Goal: Task Accomplishment & Management: Complete application form

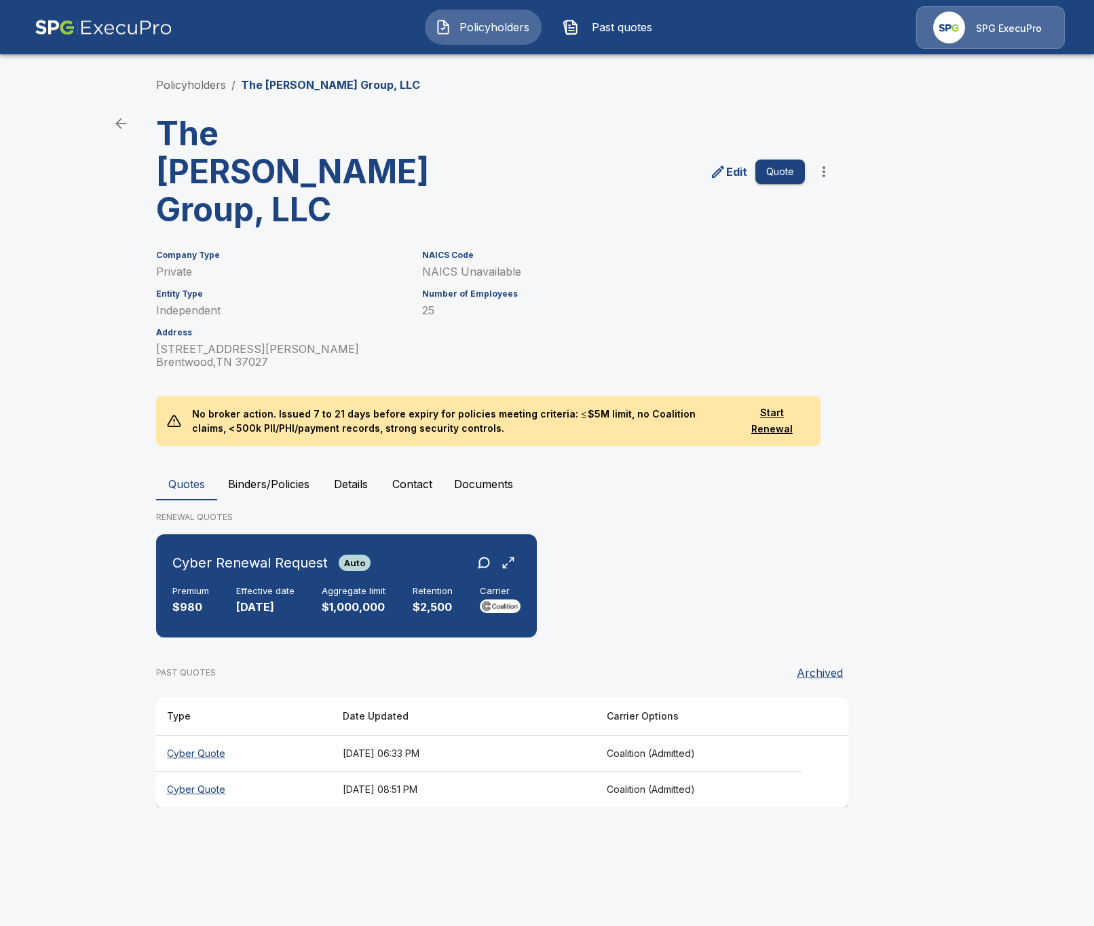
click at [590, 25] on span "Past quotes" at bounding box center [621, 27] width 75 height 16
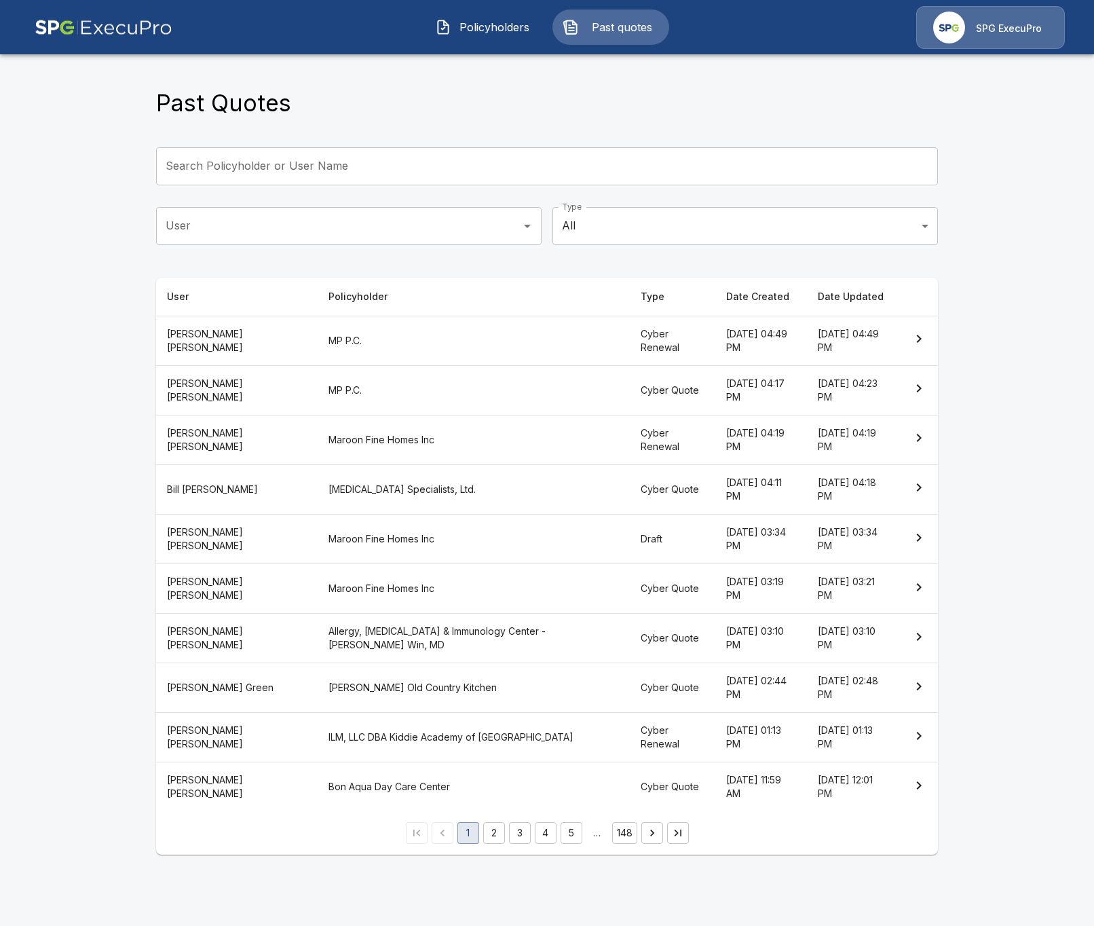
click at [436, 385] on th "MP P.C." at bounding box center [474, 390] width 312 height 50
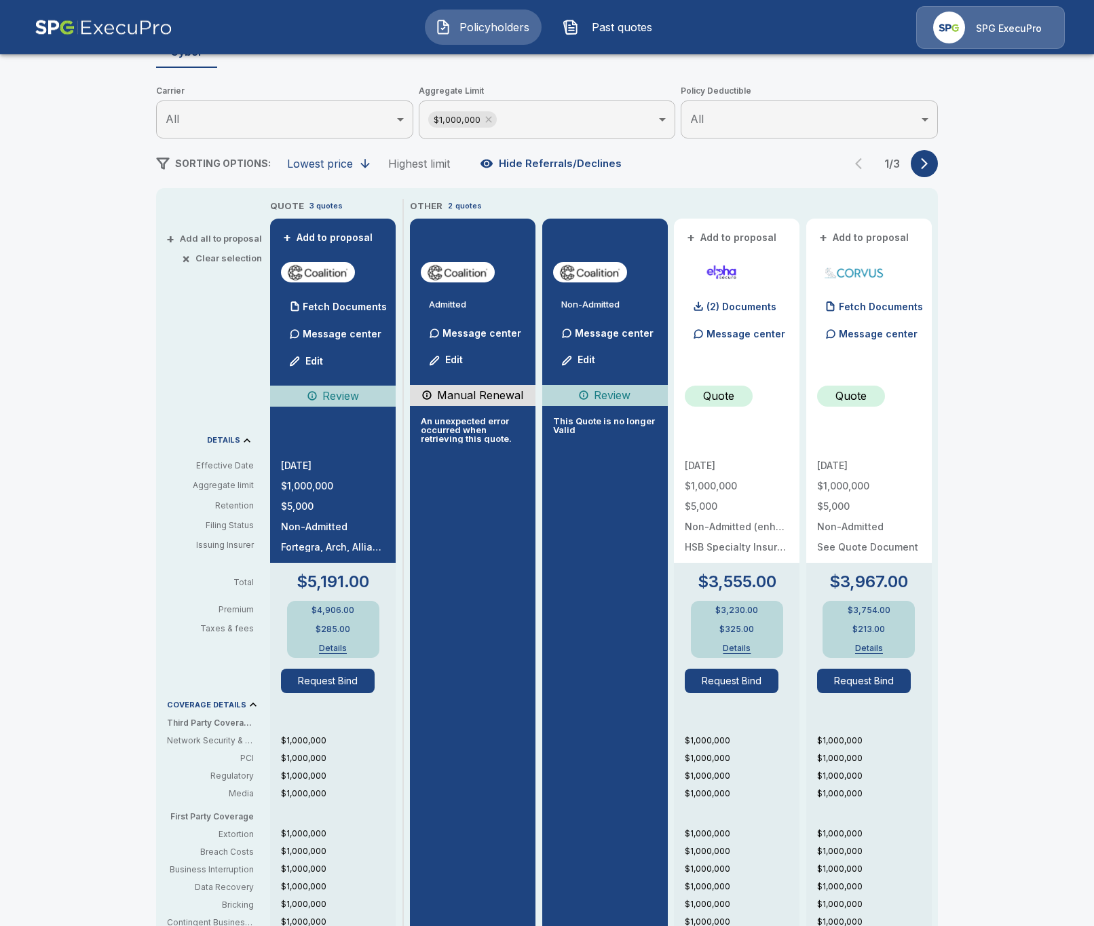
scroll to position [152, 0]
click at [931, 173] on button "button" at bounding box center [924, 163] width 27 height 27
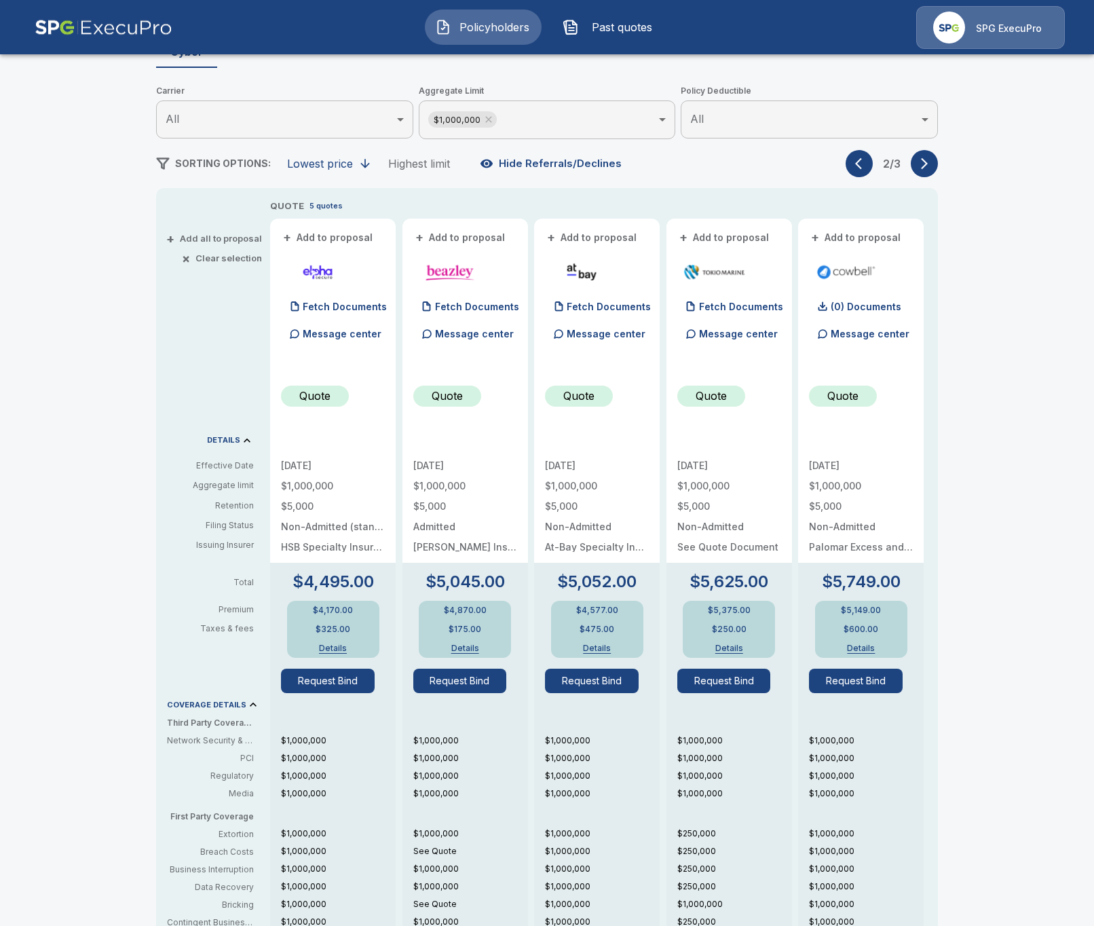
click at [869, 166] on button "button" at bounding box center [859, 163] width 27 height 27
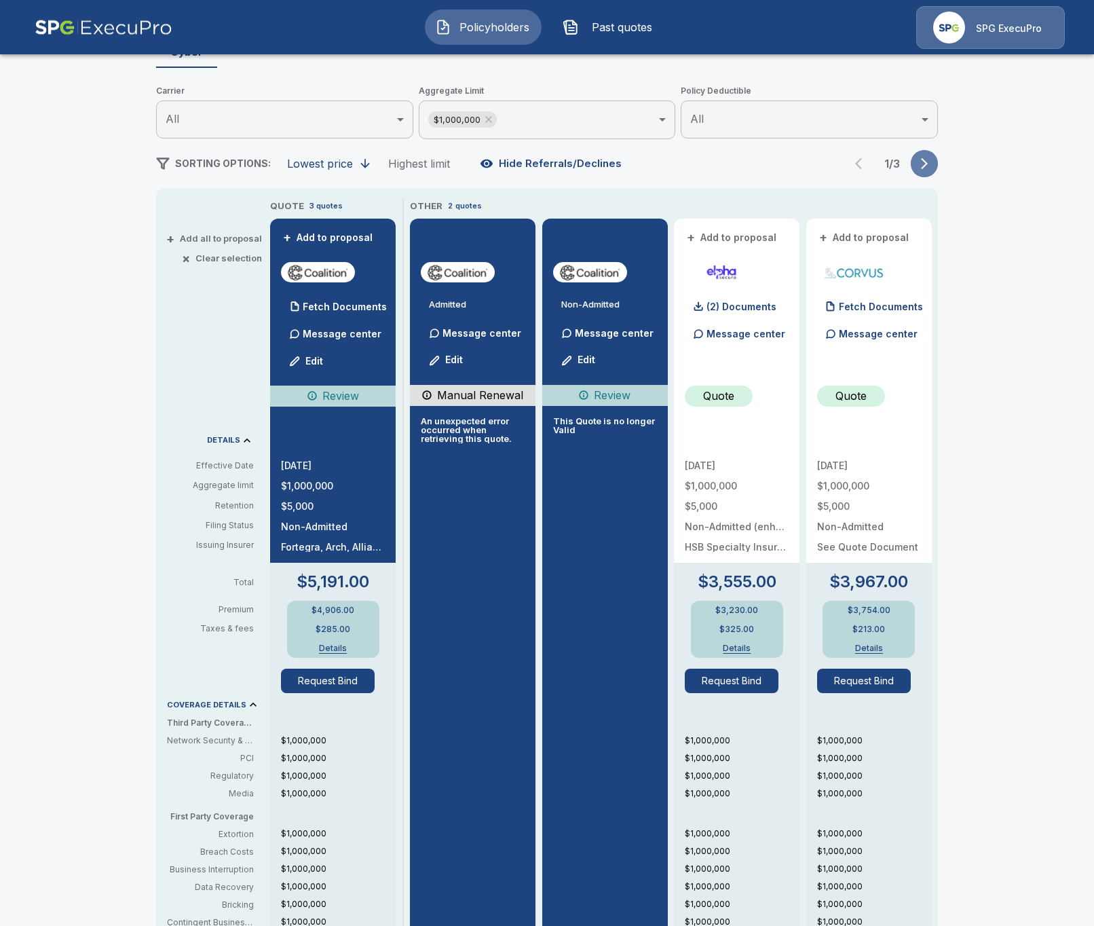
click at [919, 169] on icon "button" at bounding box center [924, 164] width 14 height 14
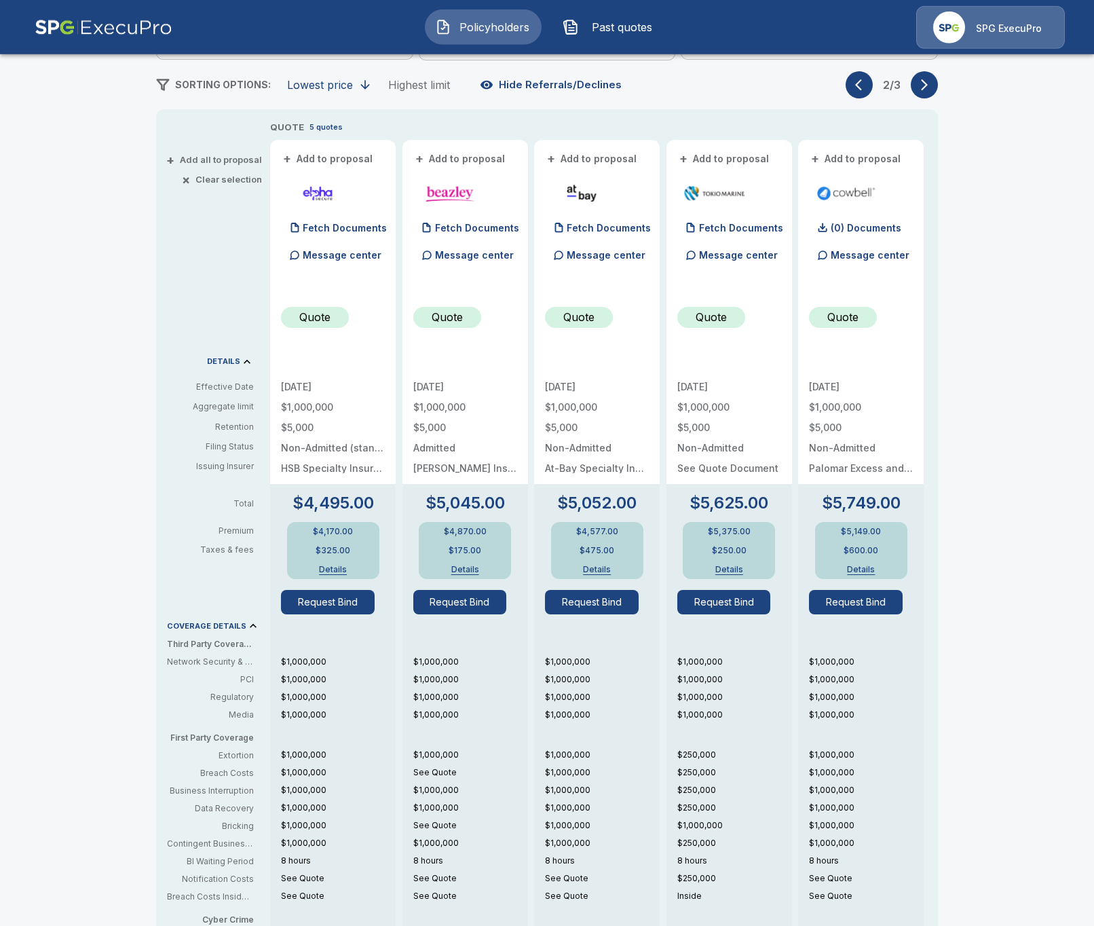
scroll to position [230, 0]
click at [736, 237] on div "Fetch Documents" at bounding box center [730, 228] width 106 height 27
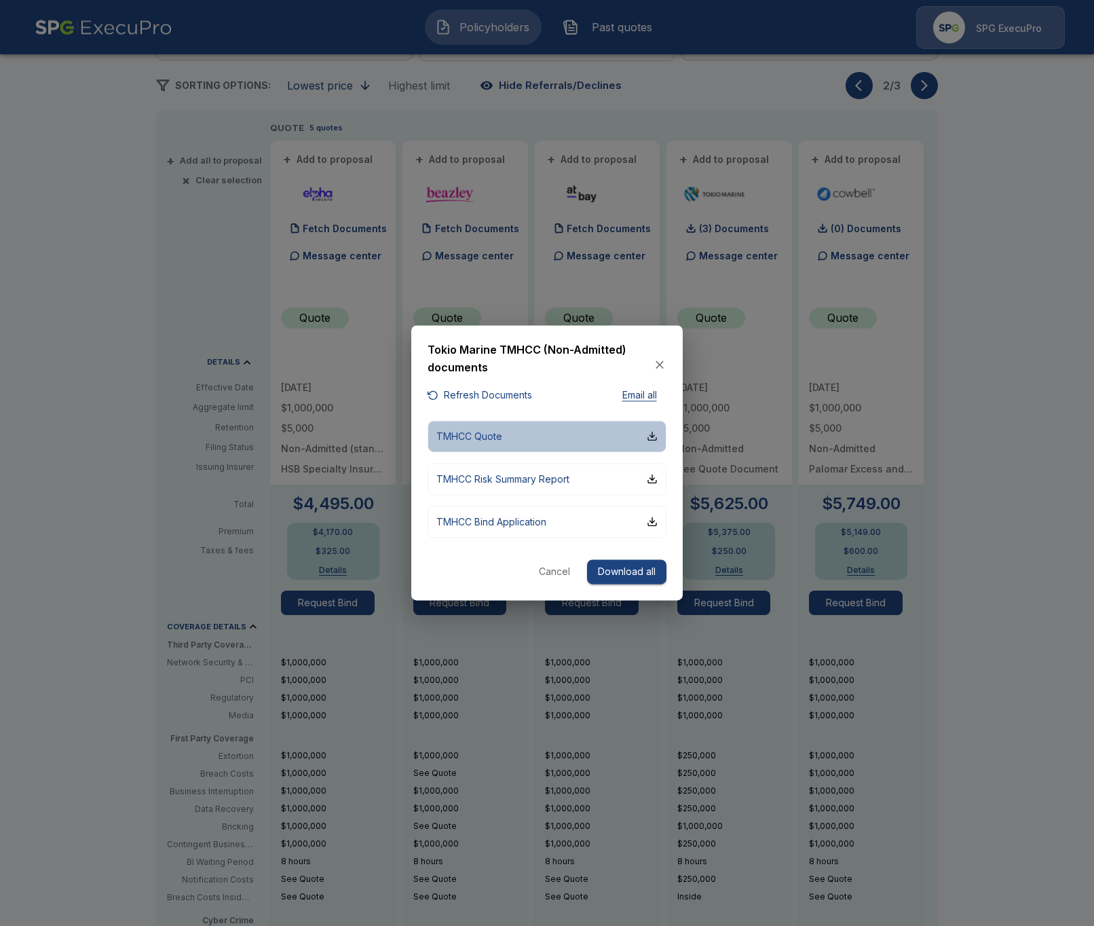
click at [535, 447] on button "TMHCC Quote" at bounding box center [547, 436] width 239 height 32
click at [661, 365] on icon "button" at bounding box center [660, 365] width 14 height 14
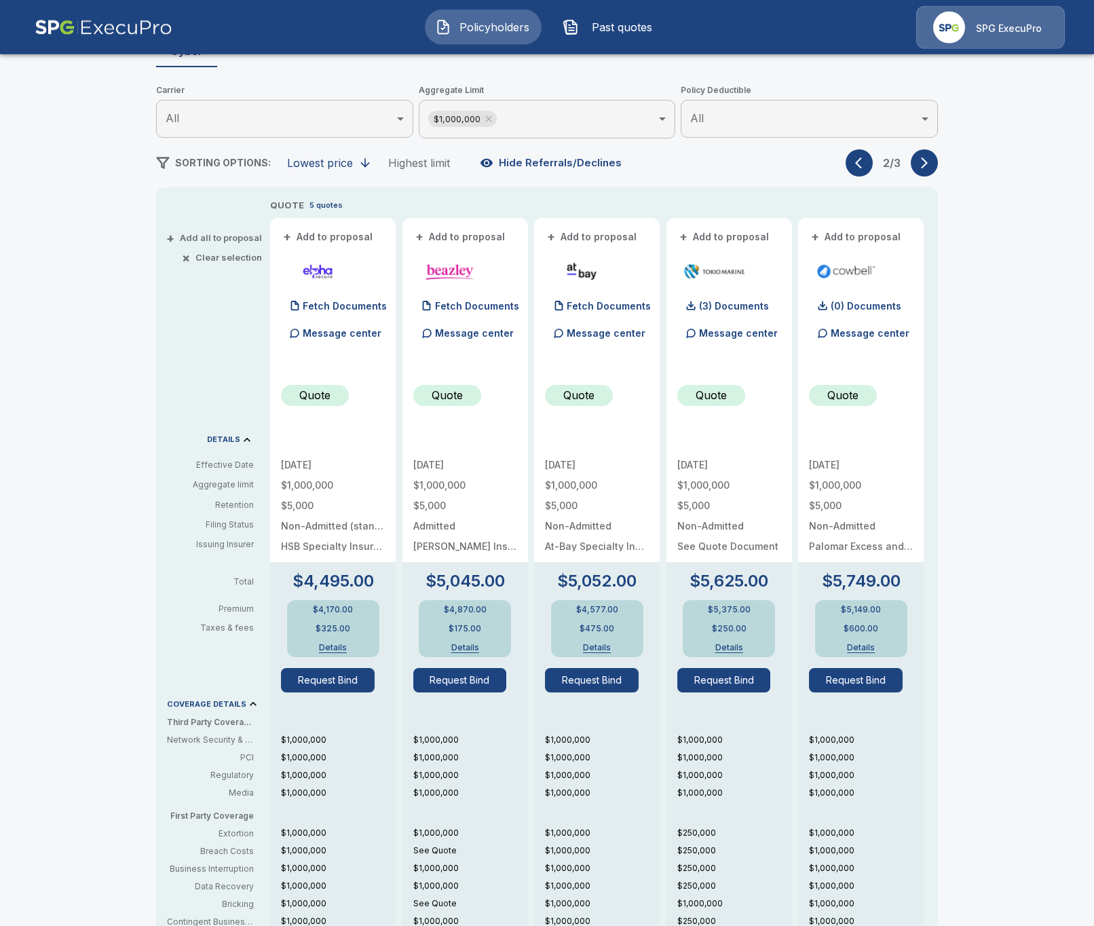
scroll to position [152, 0]
click at [861, 162] on icon "button" at bounding box center [862, 164] width 14 height 14
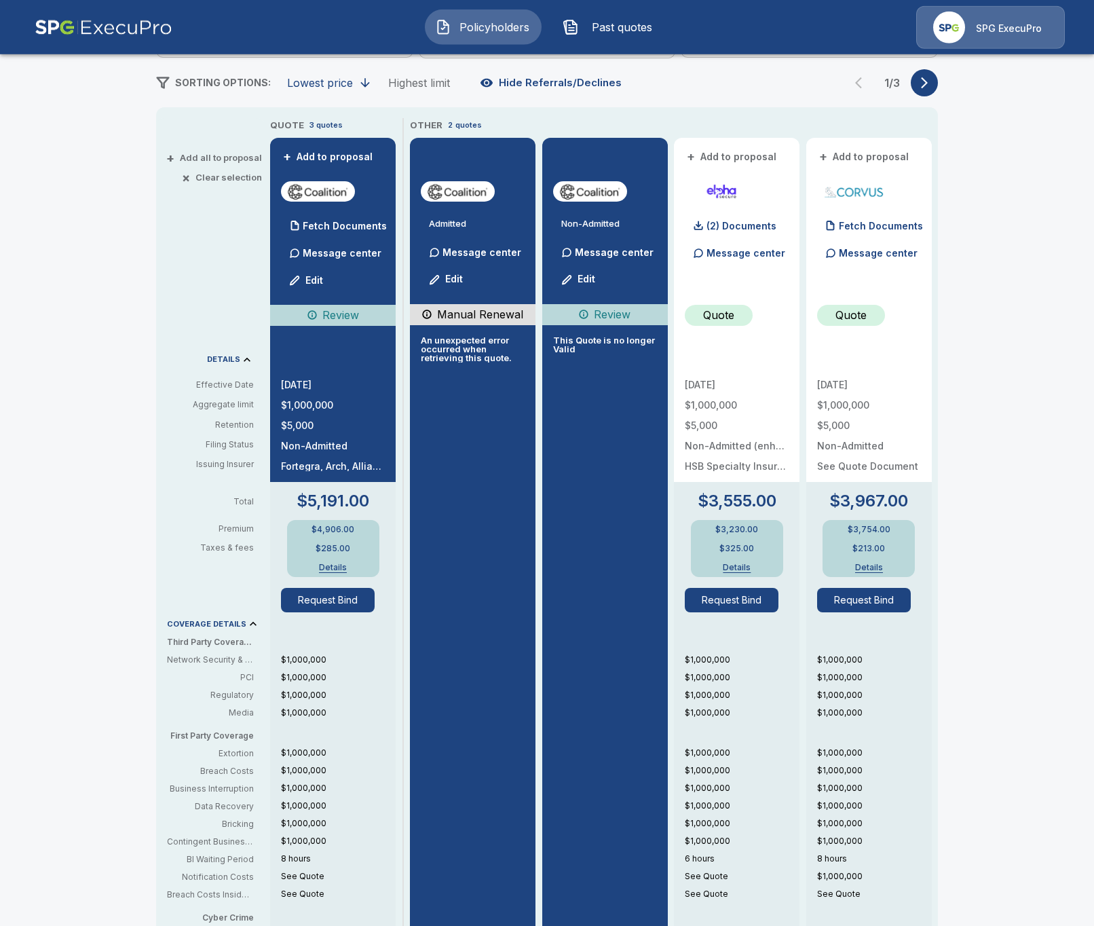
scroll to position [230, 0]
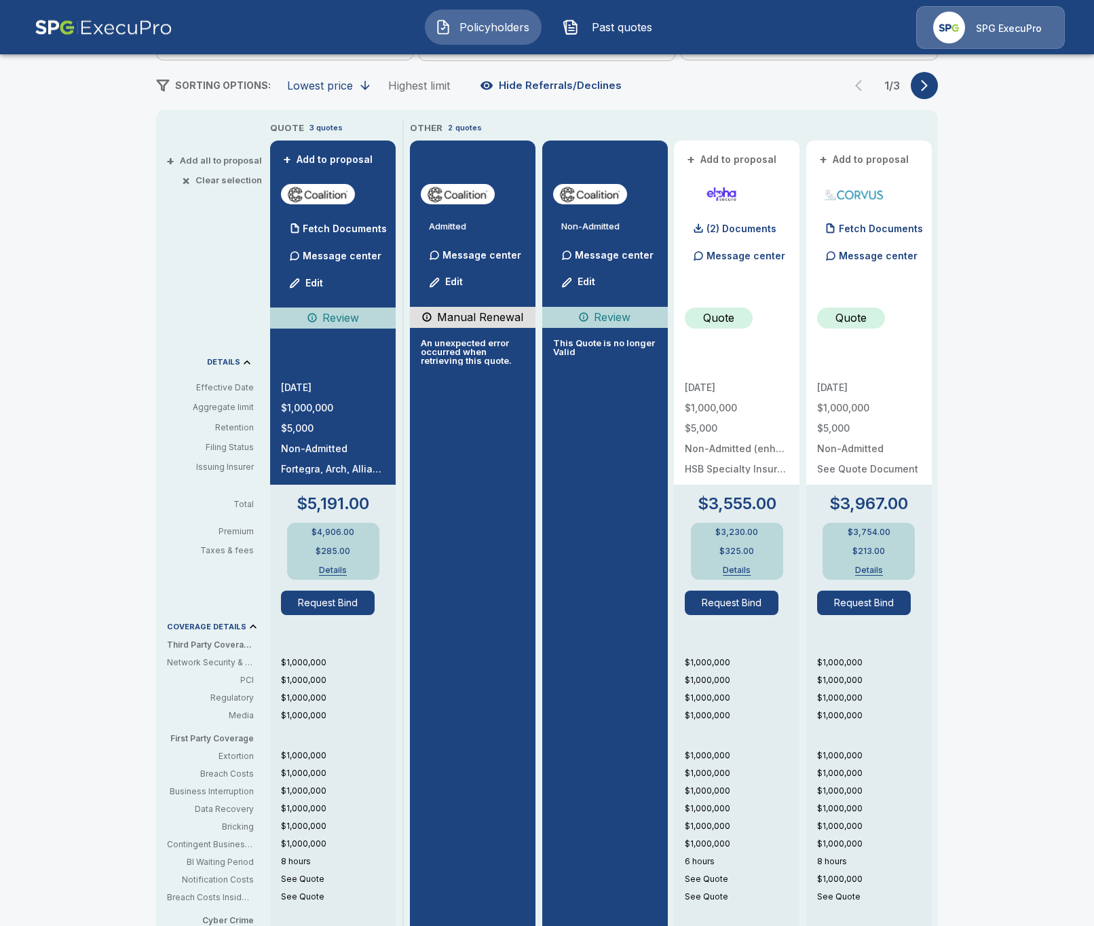
click at [922, 96] on button "button" at bounding box center [924, 85] width 27 height 27
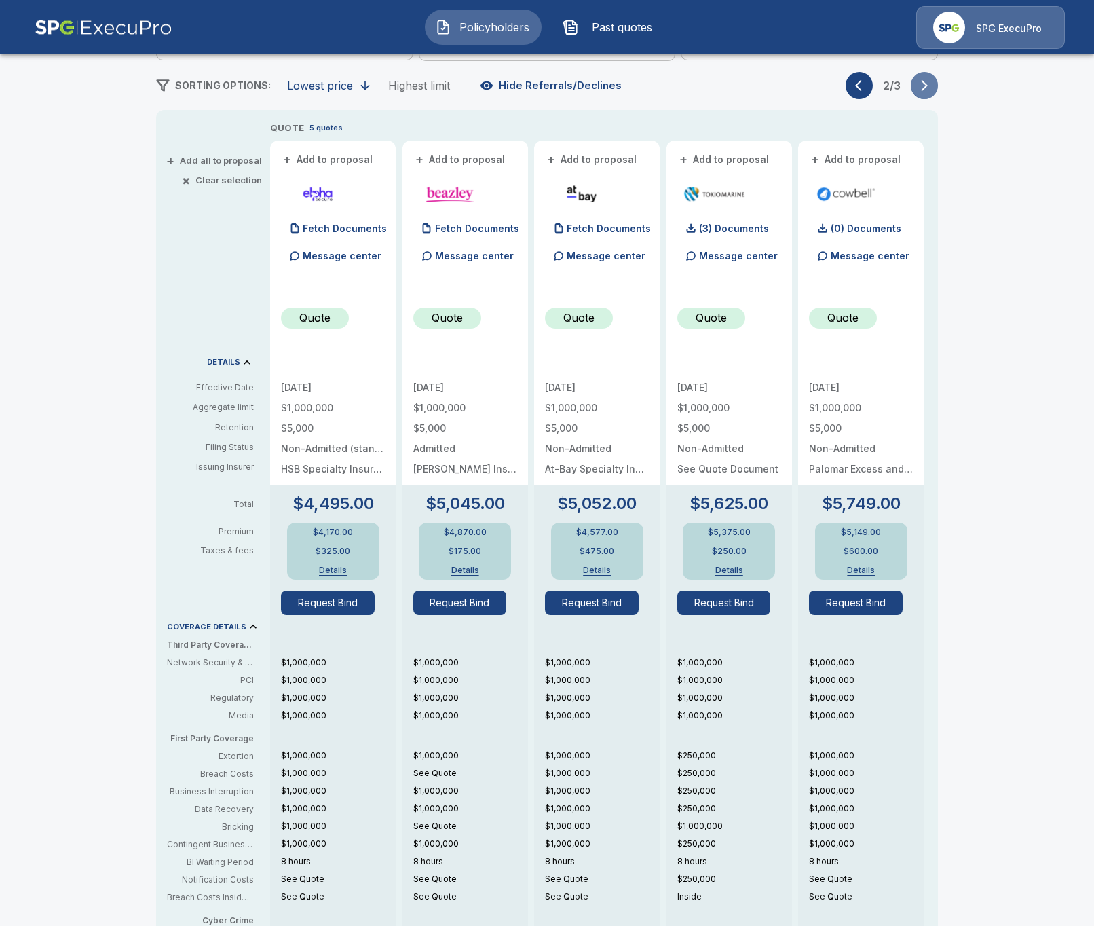
click at [930, 85] on icon "button" at bounding box center [924, 86] width 14 height 14
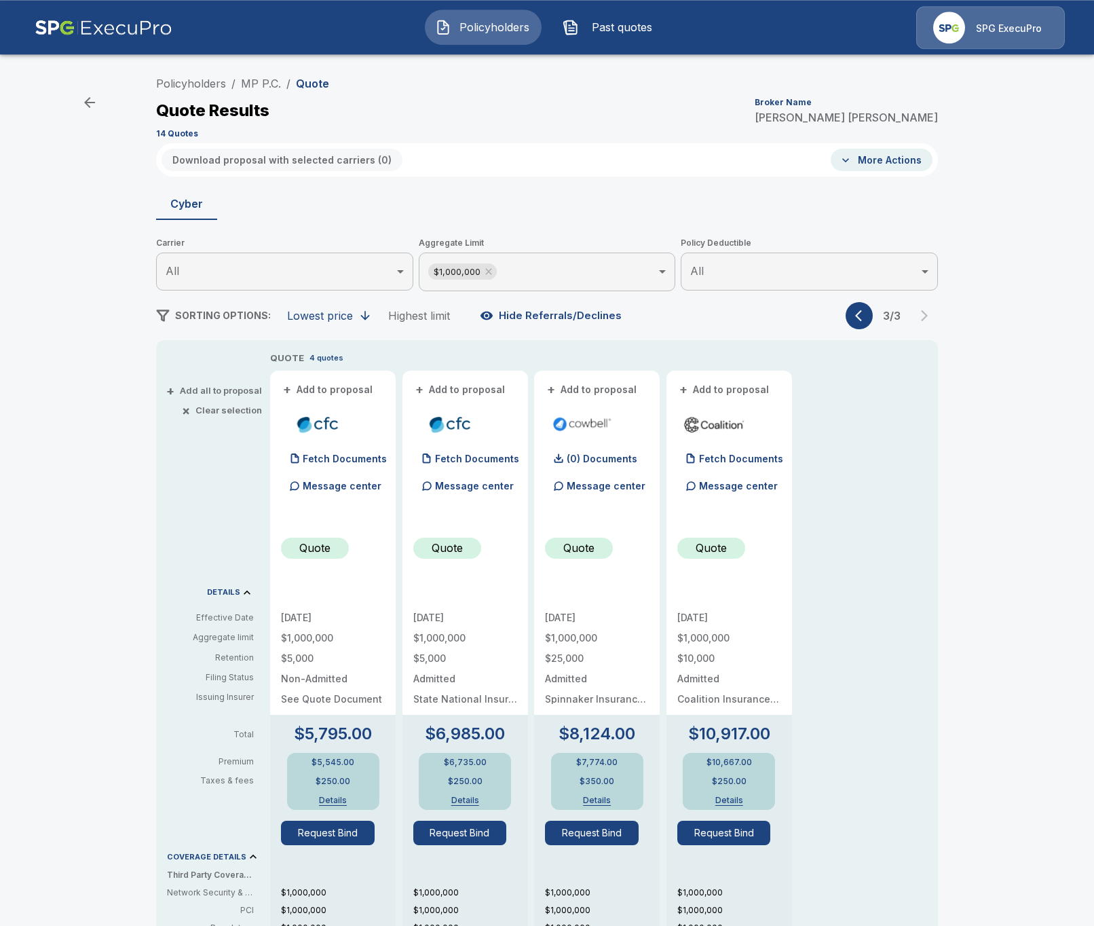
scroll to position [0, 0]
click at [210, 390] on button "+ Add all to proposal" at bounding box center [215, 390] width 93 height 9
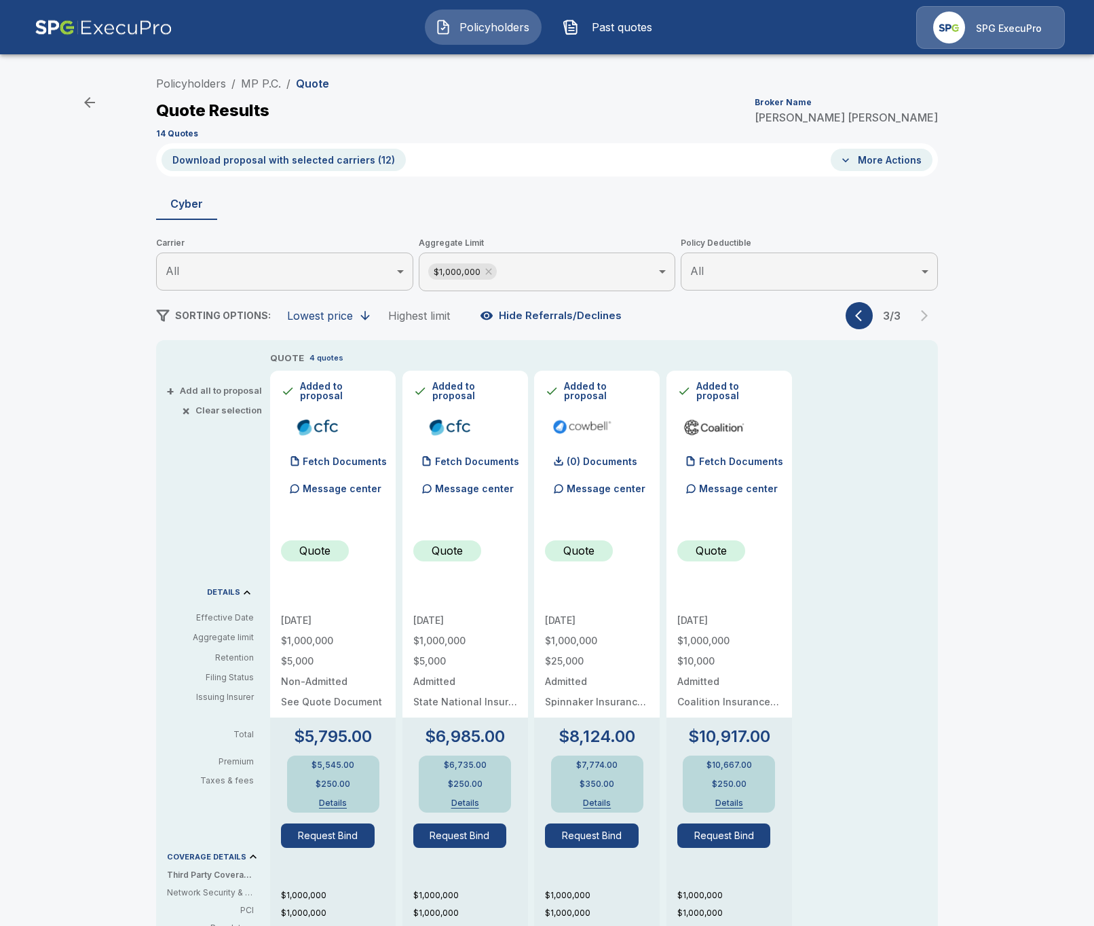
click at [265, 168] on button "Download proposal with selected carriers ( 12 )" at bounding box center [284, 160] width 244 height 22
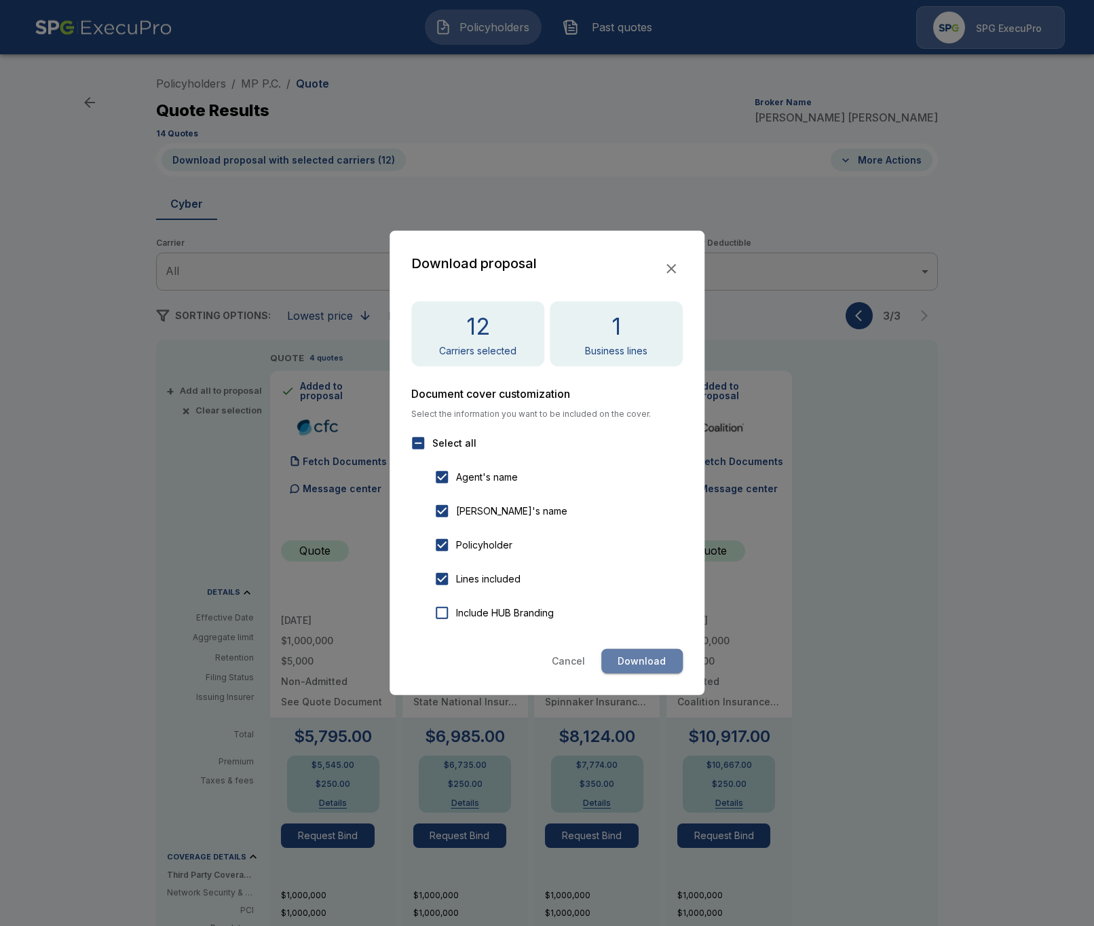
click at [633, 667] on button "Download" at bounding box center [641, 661] width 81 height 25
click at [73, 422] on div at bounding box center [547, 463] width 1094 height 926
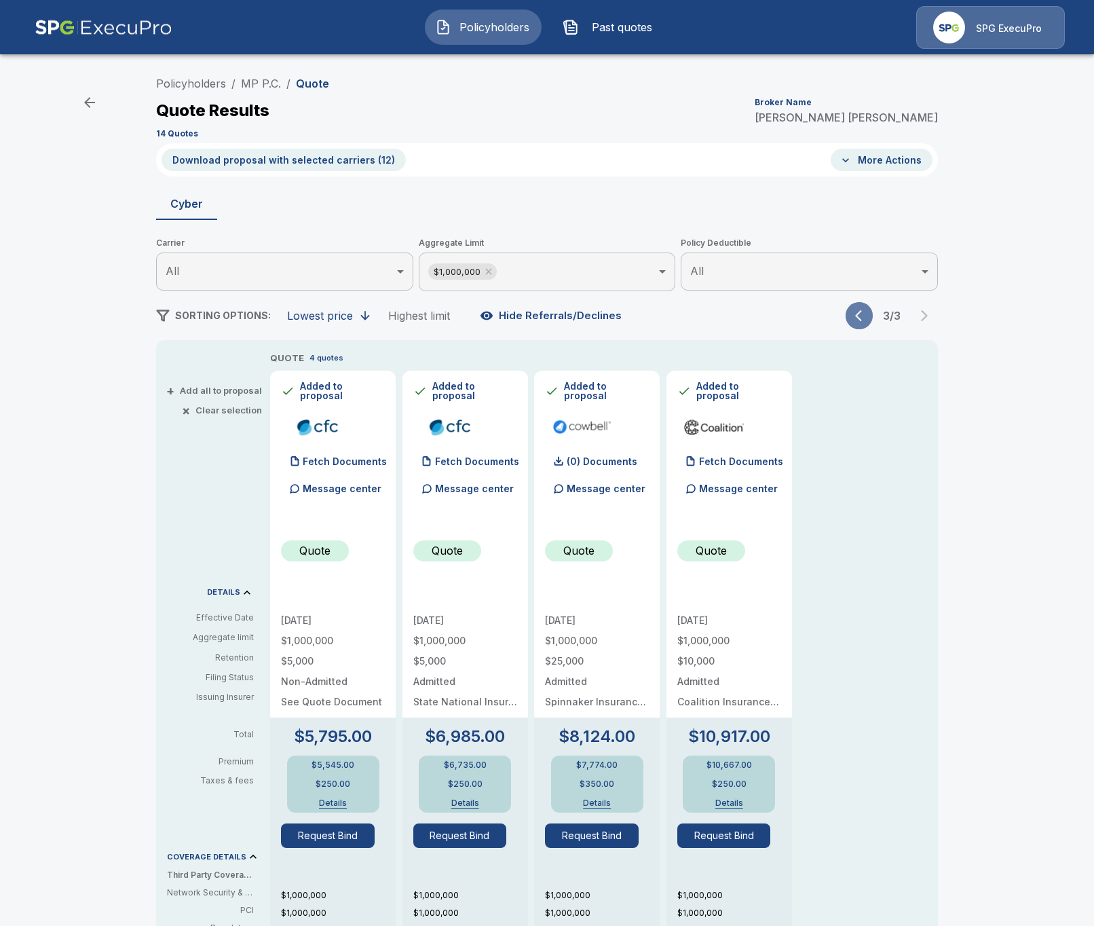
click at [854, 317] on button "button" at bounding box center [859, 315] width 27 height 27
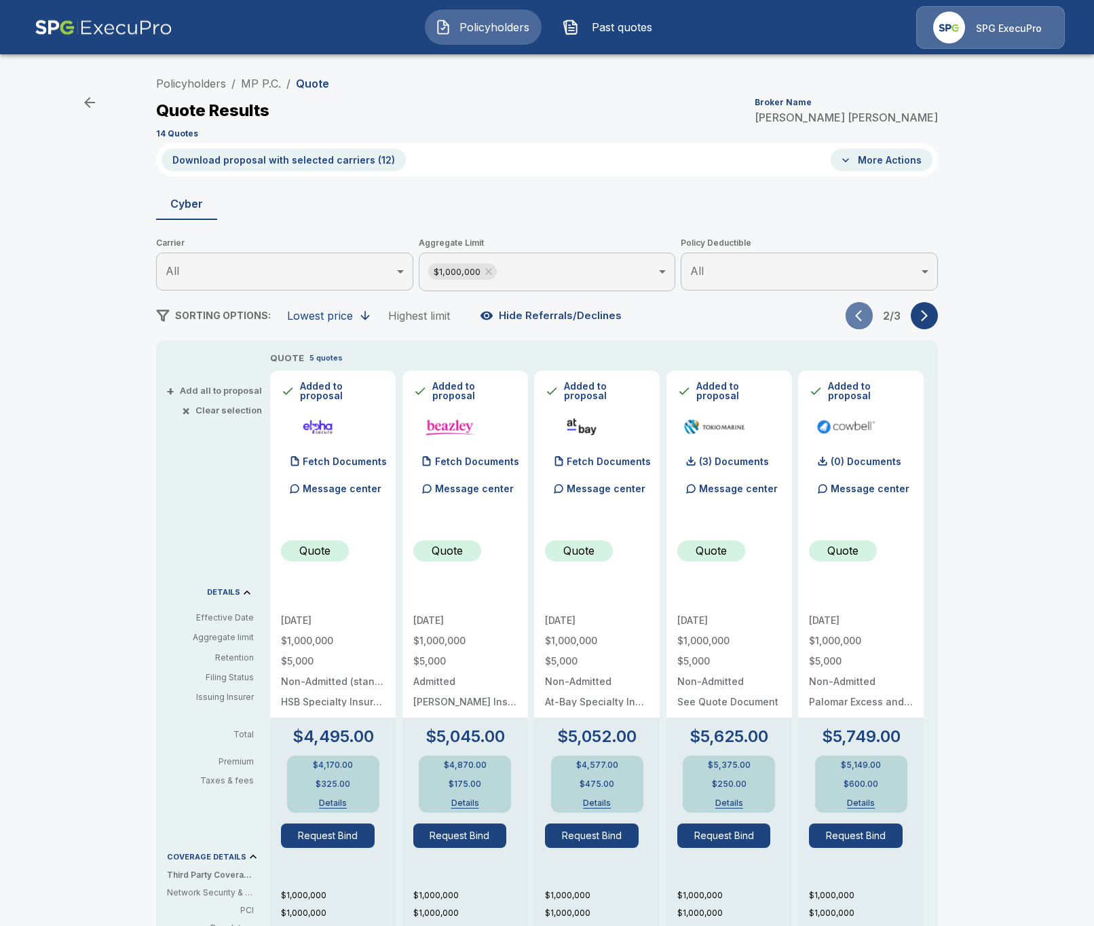
click at [855, 317] on icon "button" at bounding box center [862, 316] width 14 height 14
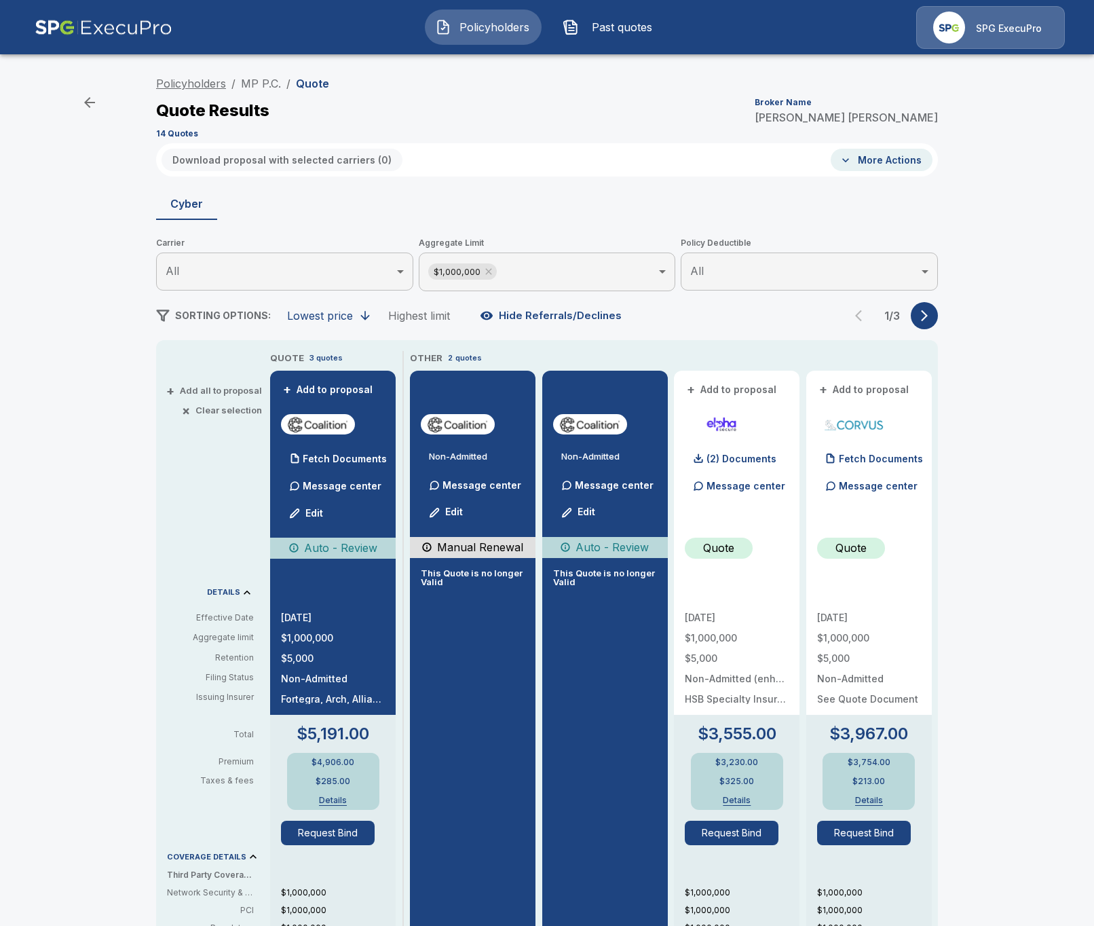
click at [187, 88] on link "Policyholders" at bounding box center [191, 84] width 70 height 14
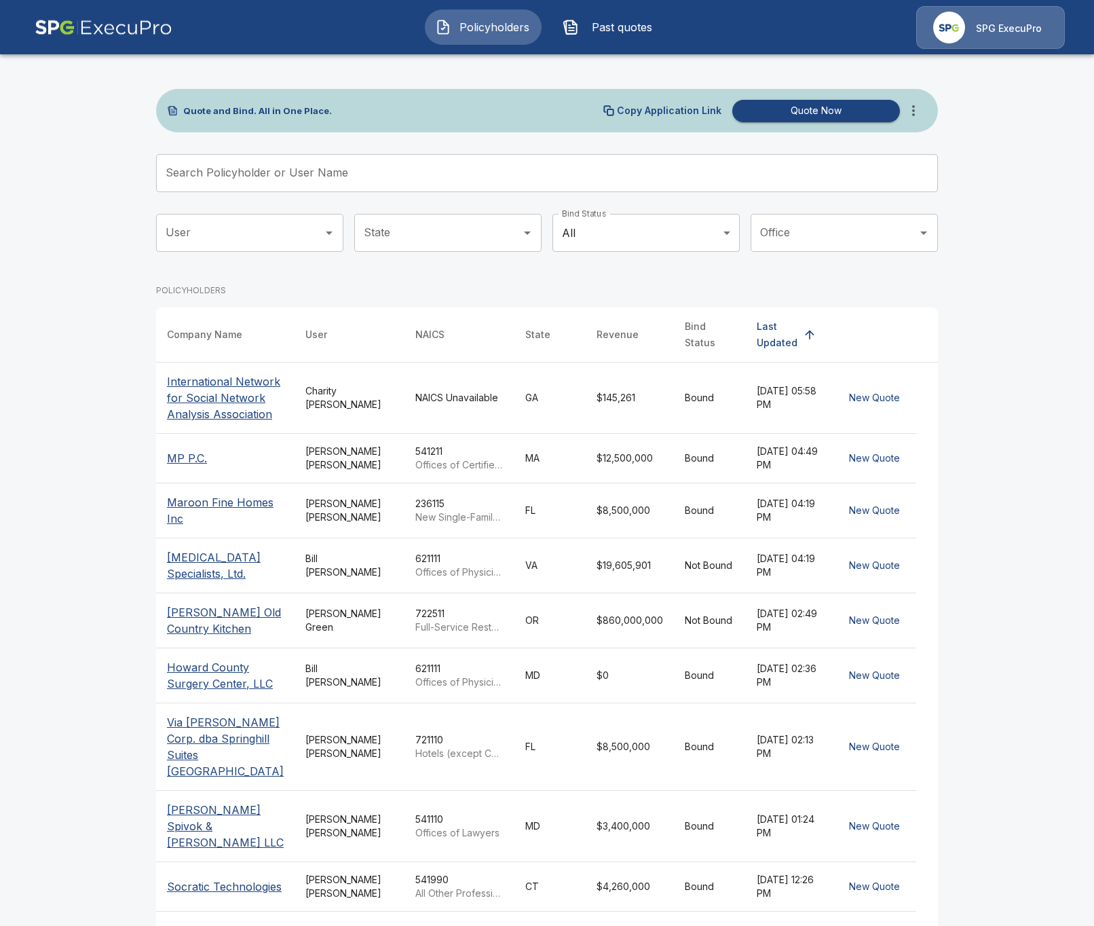
click at [385, 180] on input "Search Policyholder or User Name" at bounding box center [539, 173] width 767 height 38
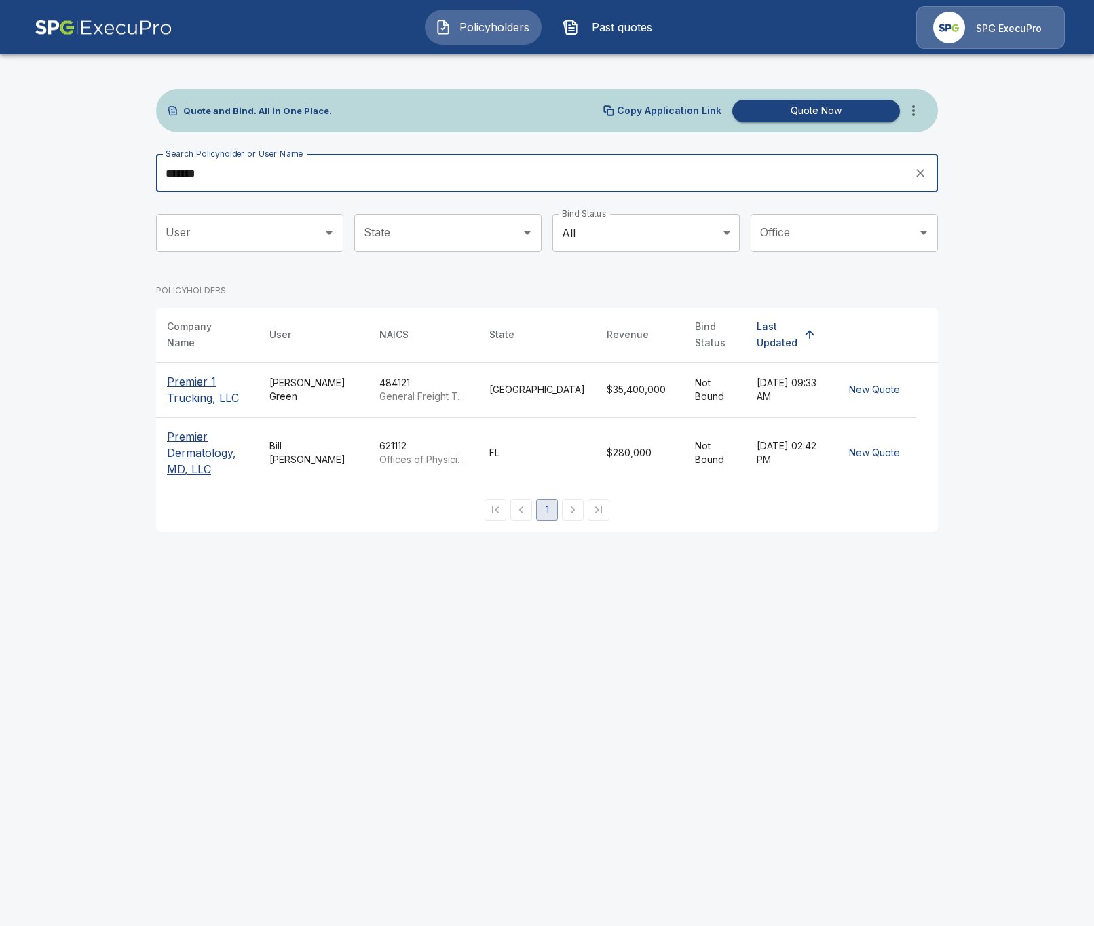
type input "*******"
click at [199, 384] on p "Premier 1 Trucking, LLC" at bounding box center [207, 389] width 81 height 33
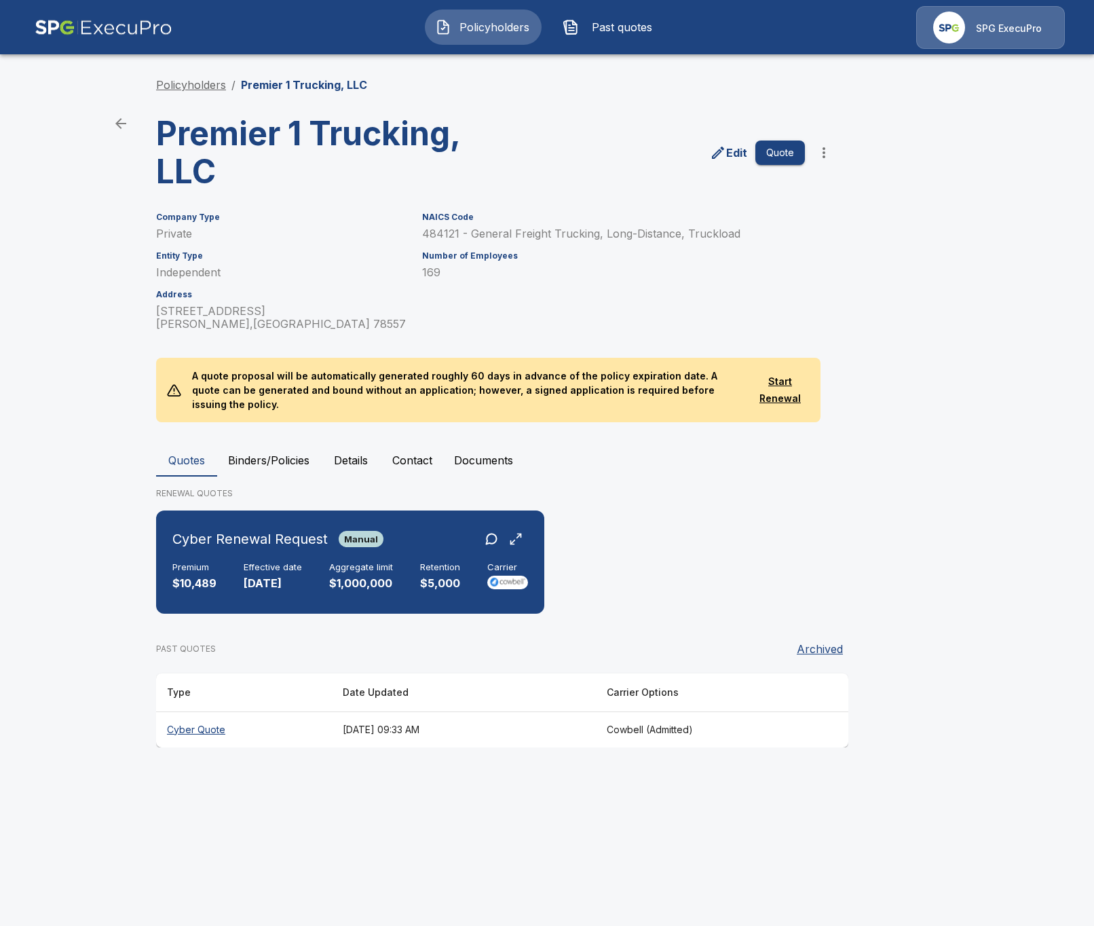
click at [194, 79] on link "Policyholders" at bounding box center [191, 85] width 70 height 14
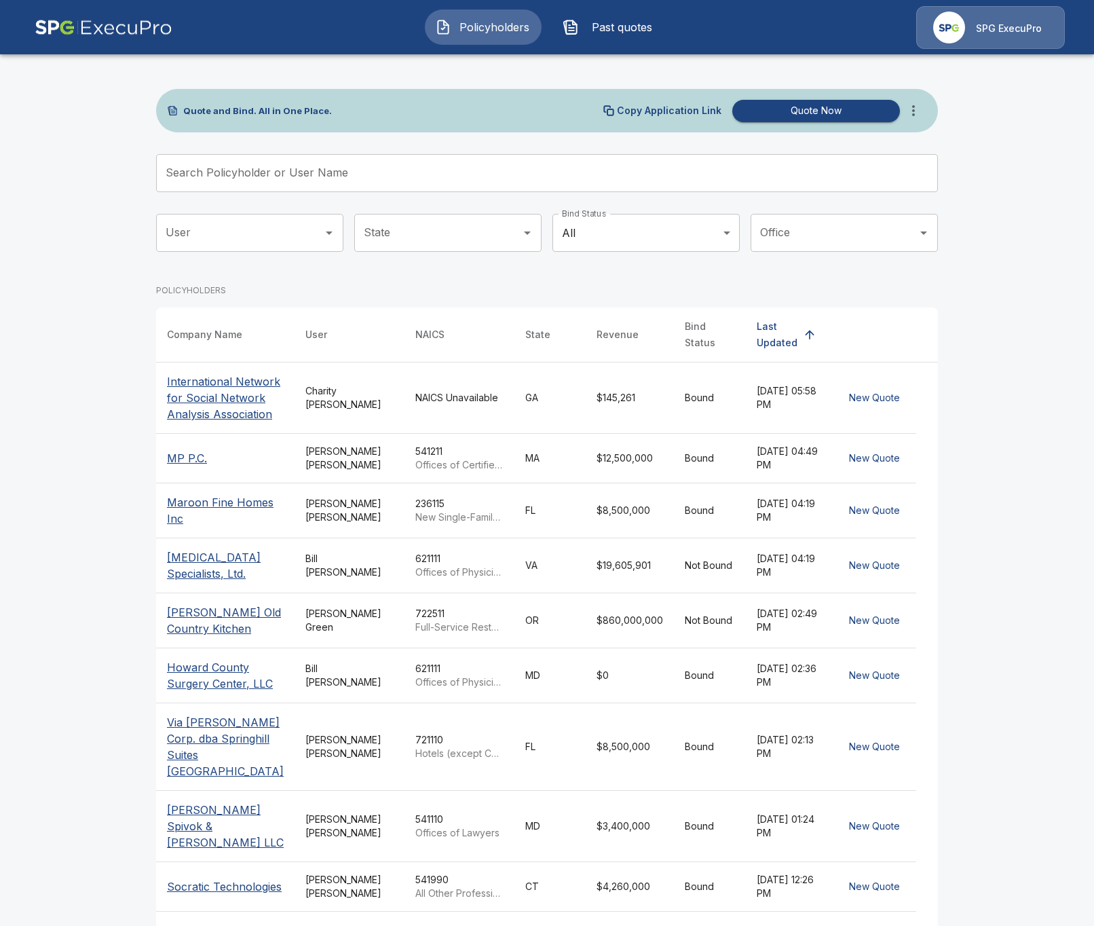
click at [290, 164] on input "Search Policyholder or User Name" at bounding box center [539, 173] width 767 height 38
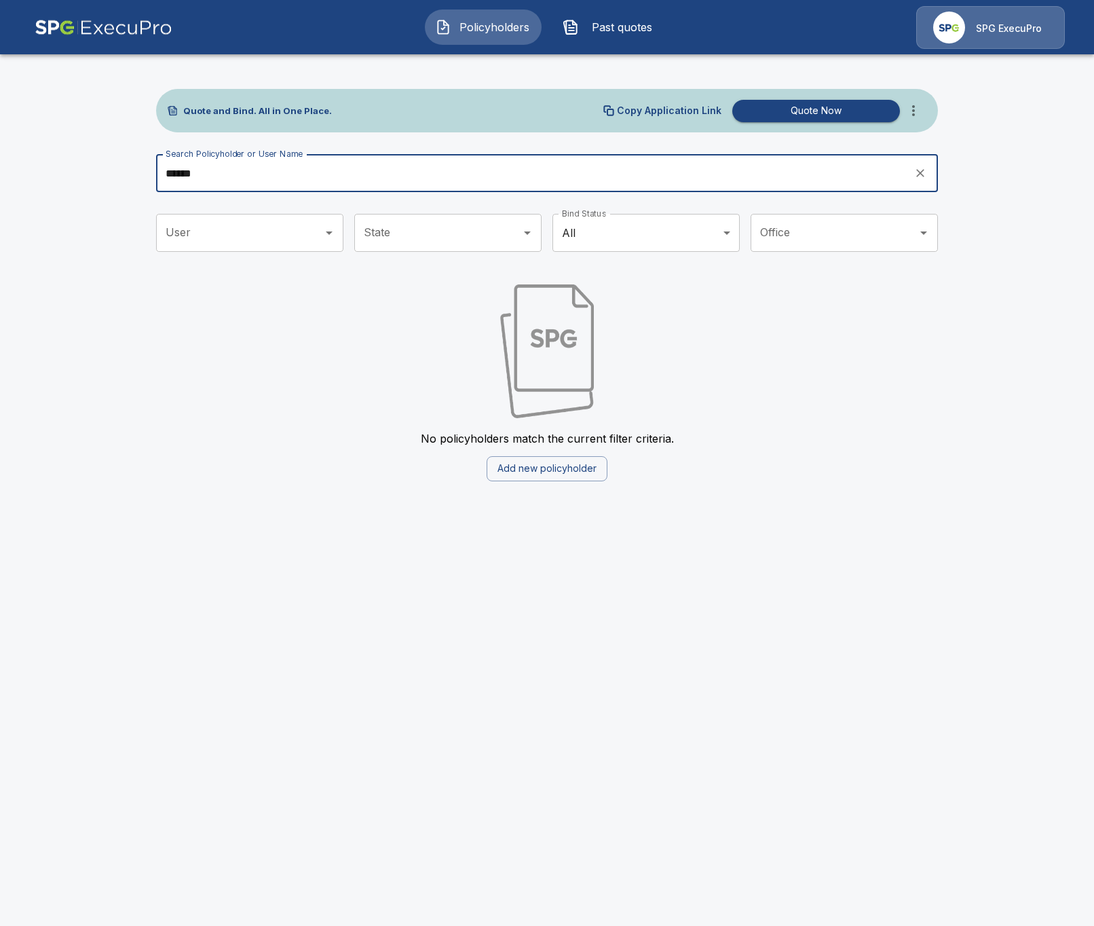
type input "******"
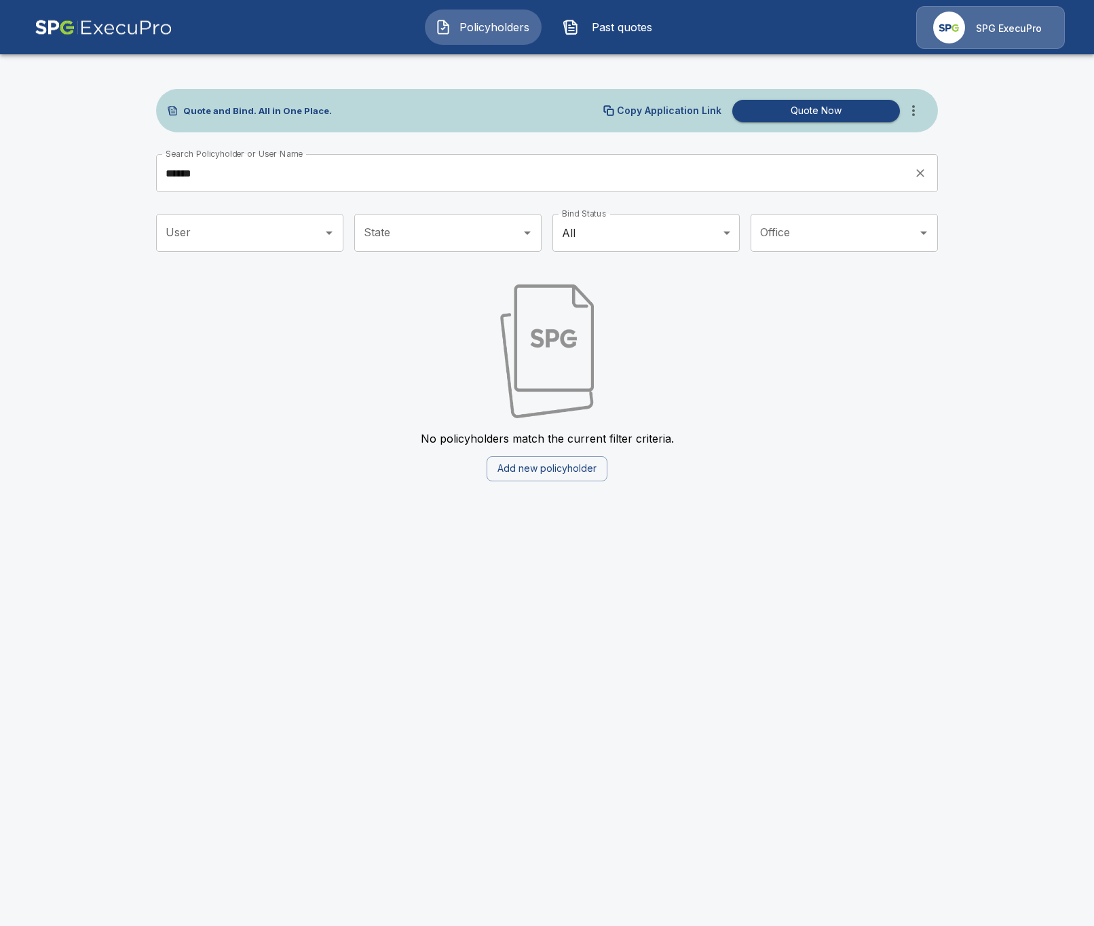
click at [909, 112] on icon "more" at bounding box center [913, 110] width 16 height 16
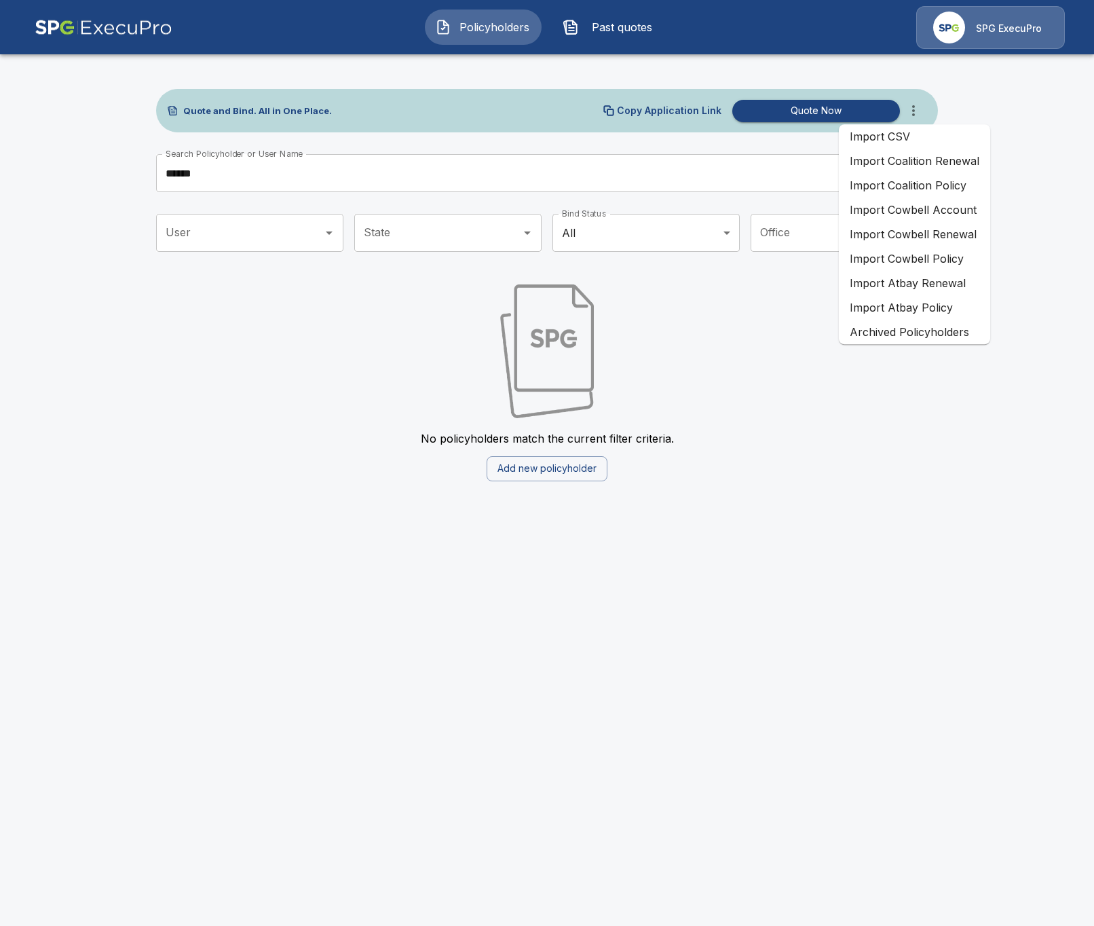
click at [951, 258] on li "Import Cowbell Policy" at bounding box center [914, 258] width 151 height 24
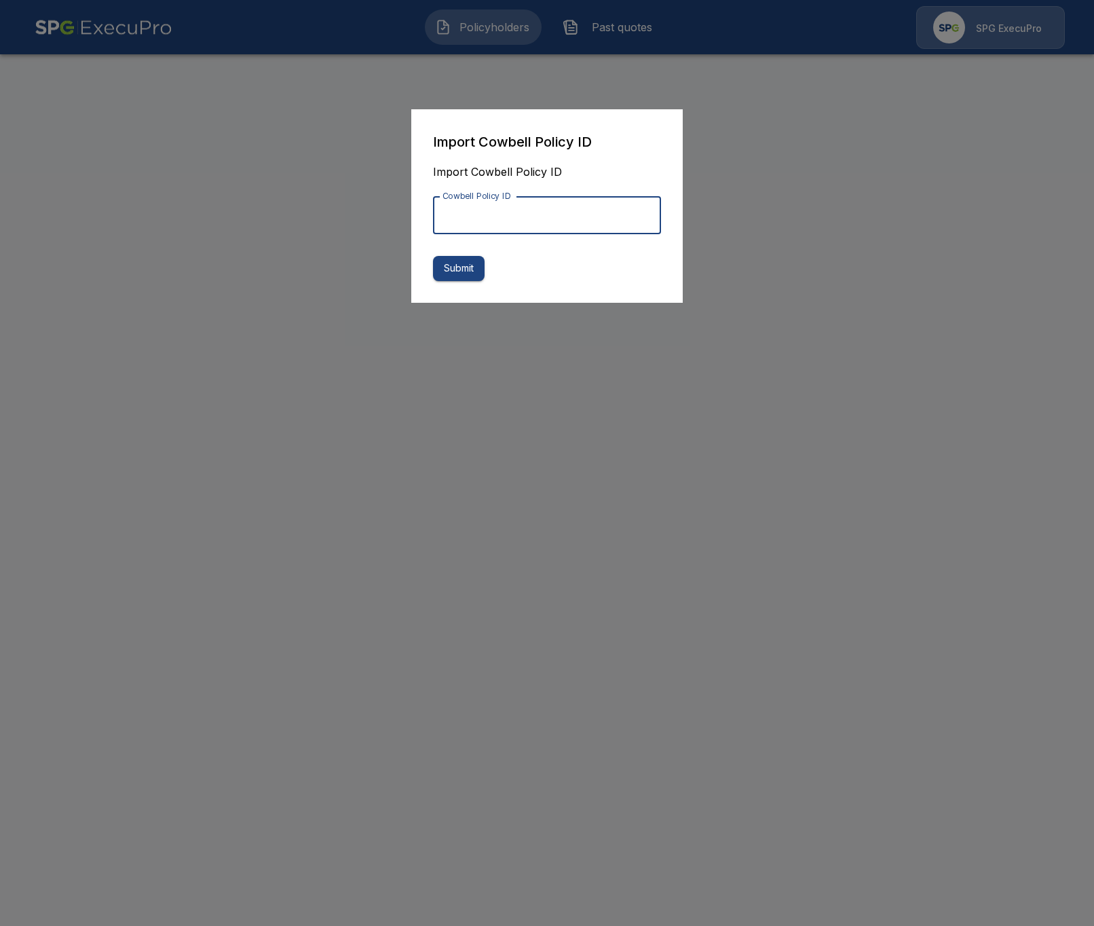
click at [512, 206] on input "Cowbell Policy ID" at bounding box center [547, 215] width 228 height 38
paste input "**********"
type input "**********"
click at [463, 270] on button "Submit" at bounding box center [459, 268] width 52 height 25
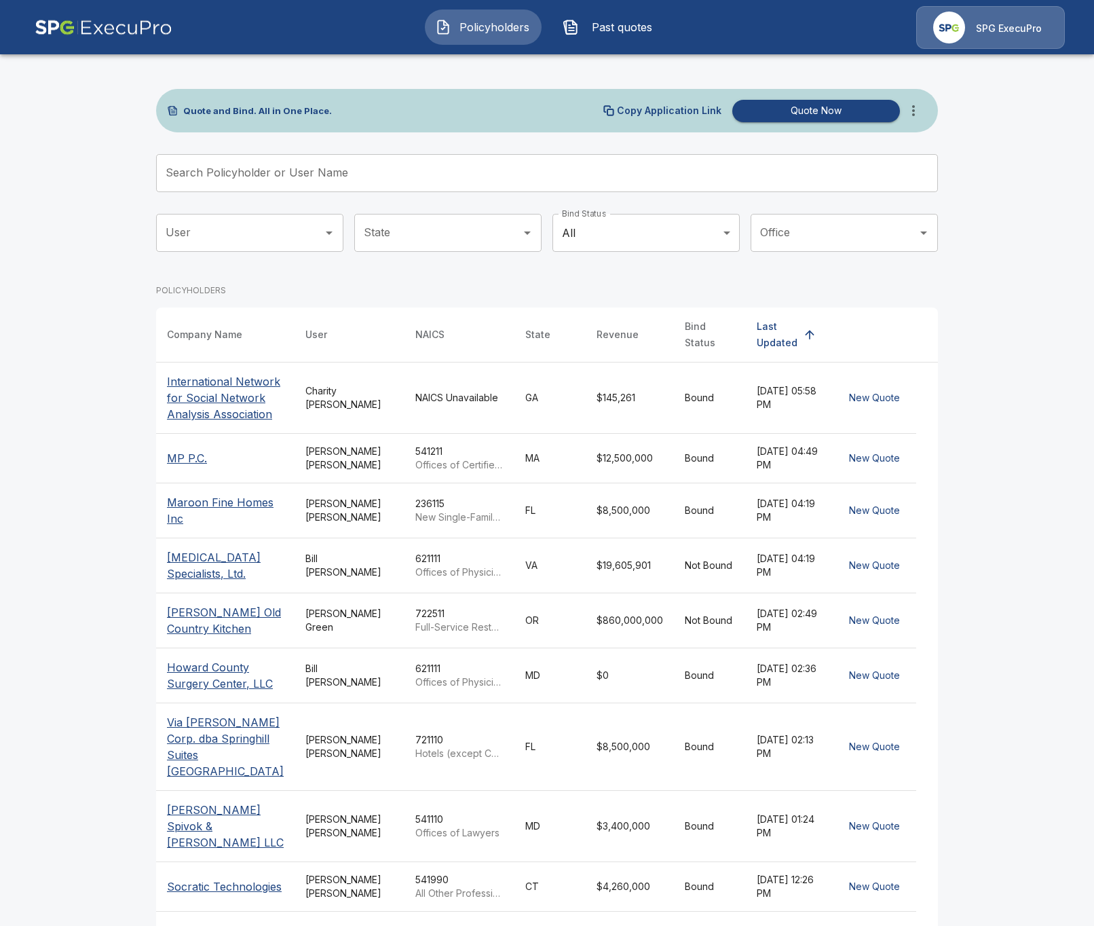
click at [604, 38] on button "Past quotes" at bounding box center [610, 27] width 117 height 35
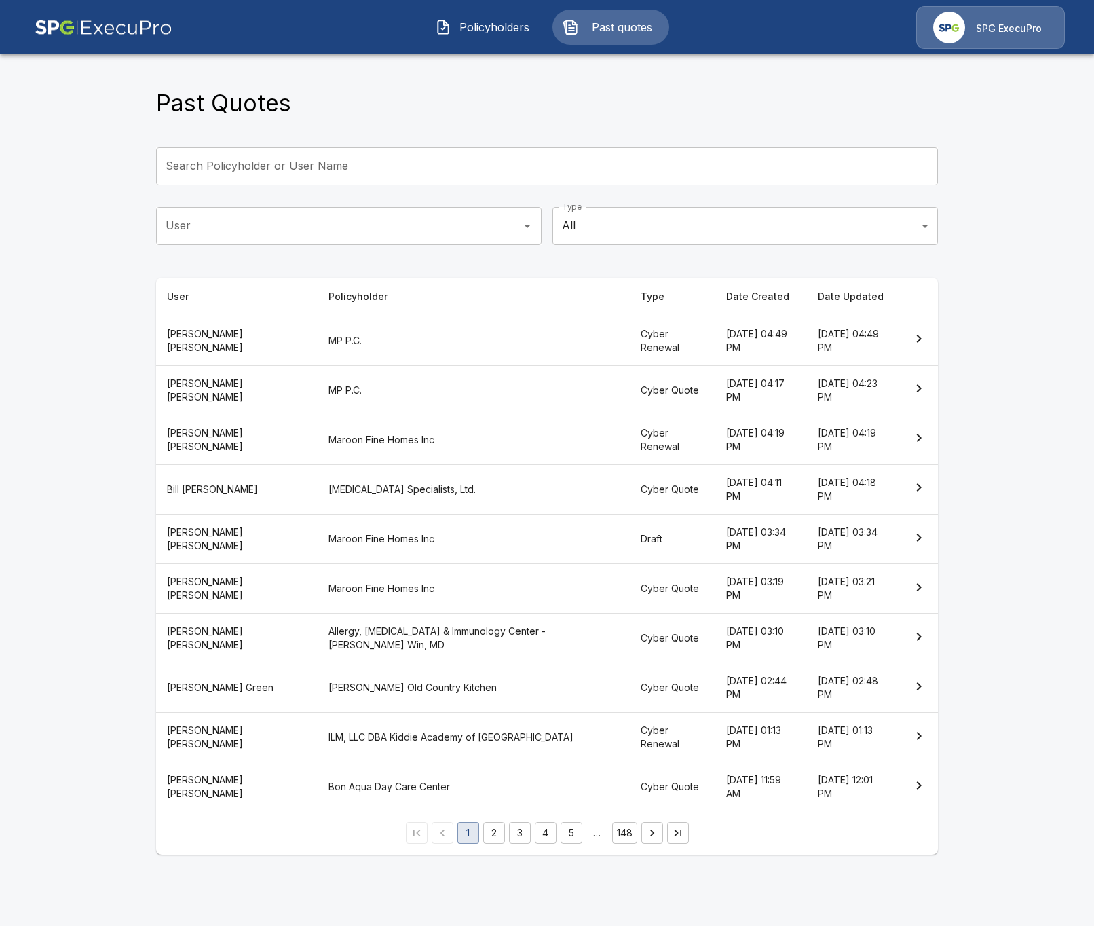
click at [499, 29] on span "Policyholders" at bounding box center [494, 27] width 75 height 16
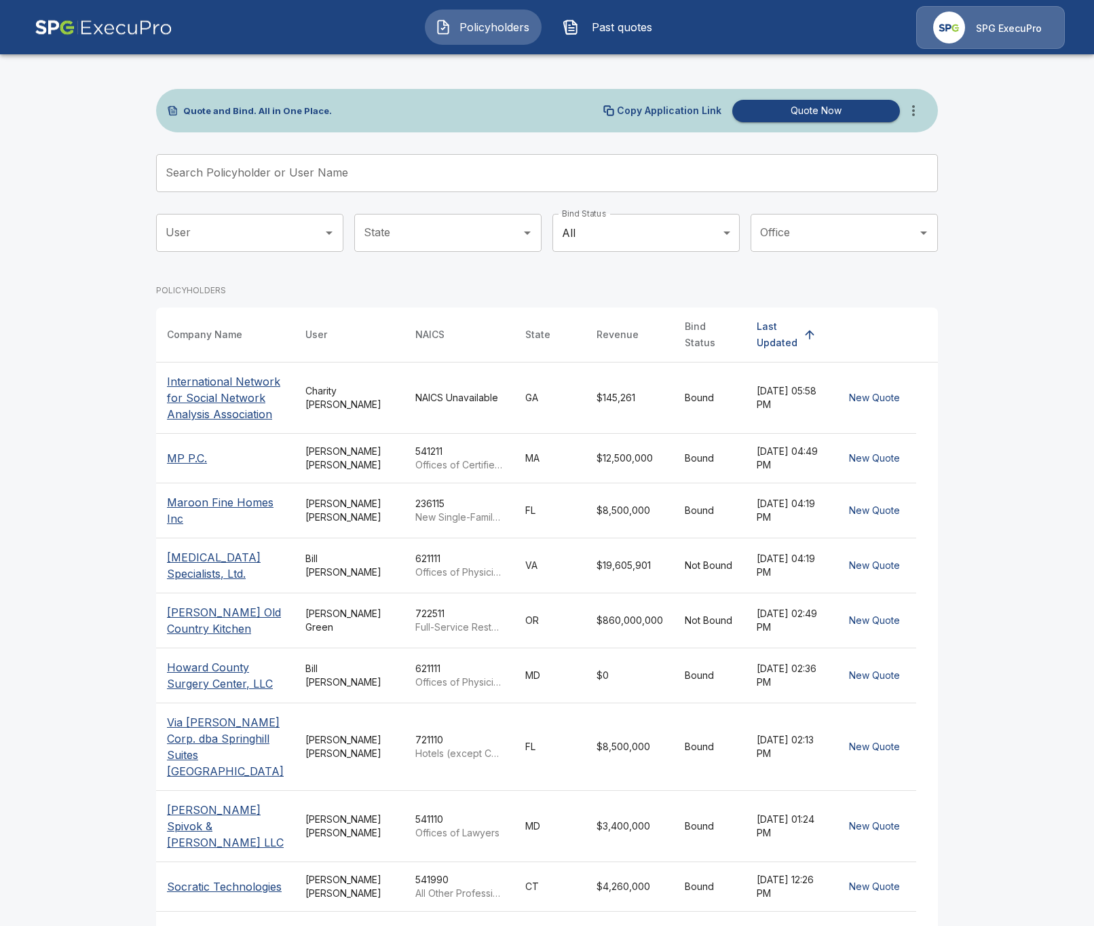
click at [916, 105] on icon "more" at bounding box center [913, 110] width 16 height 16
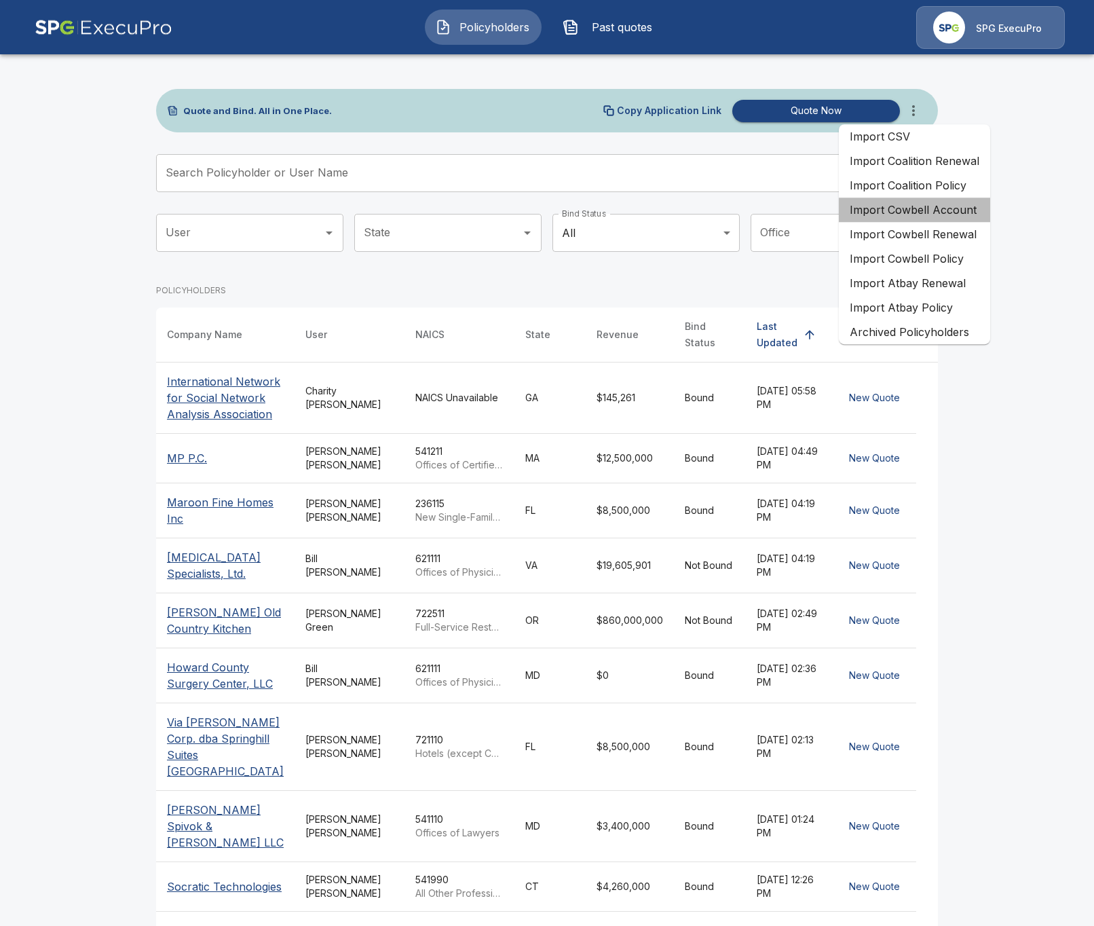
click at [938, 219] on li "Import Cowbell Account" at bounding box center [914, 209] width 151 height 24
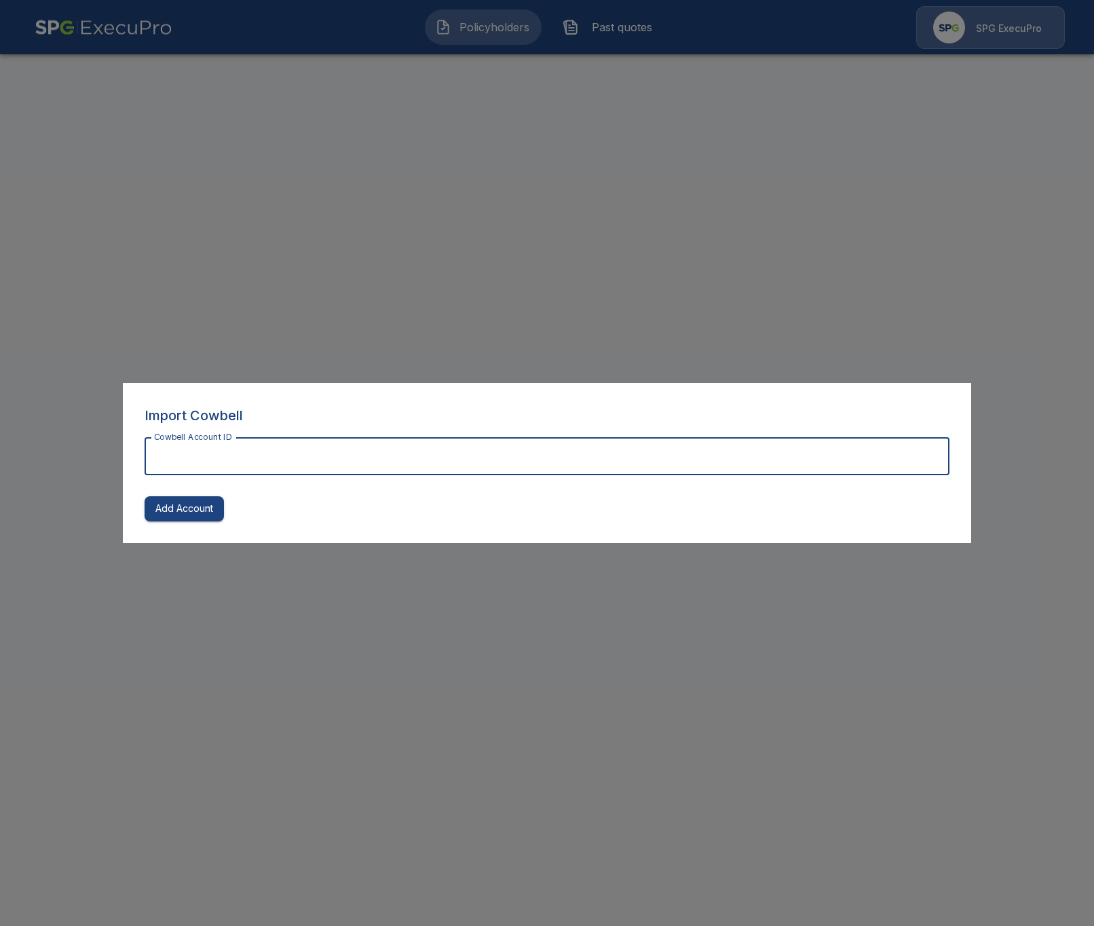
click at [293, 455] on input "Cowbell Account ID" at bounding box center [547, 456] width 805 height 38
paste input "**********"
type input "**********"
click at [192, 510] on button "Add Account" at bounding box center [184, 508] width 79 height 25
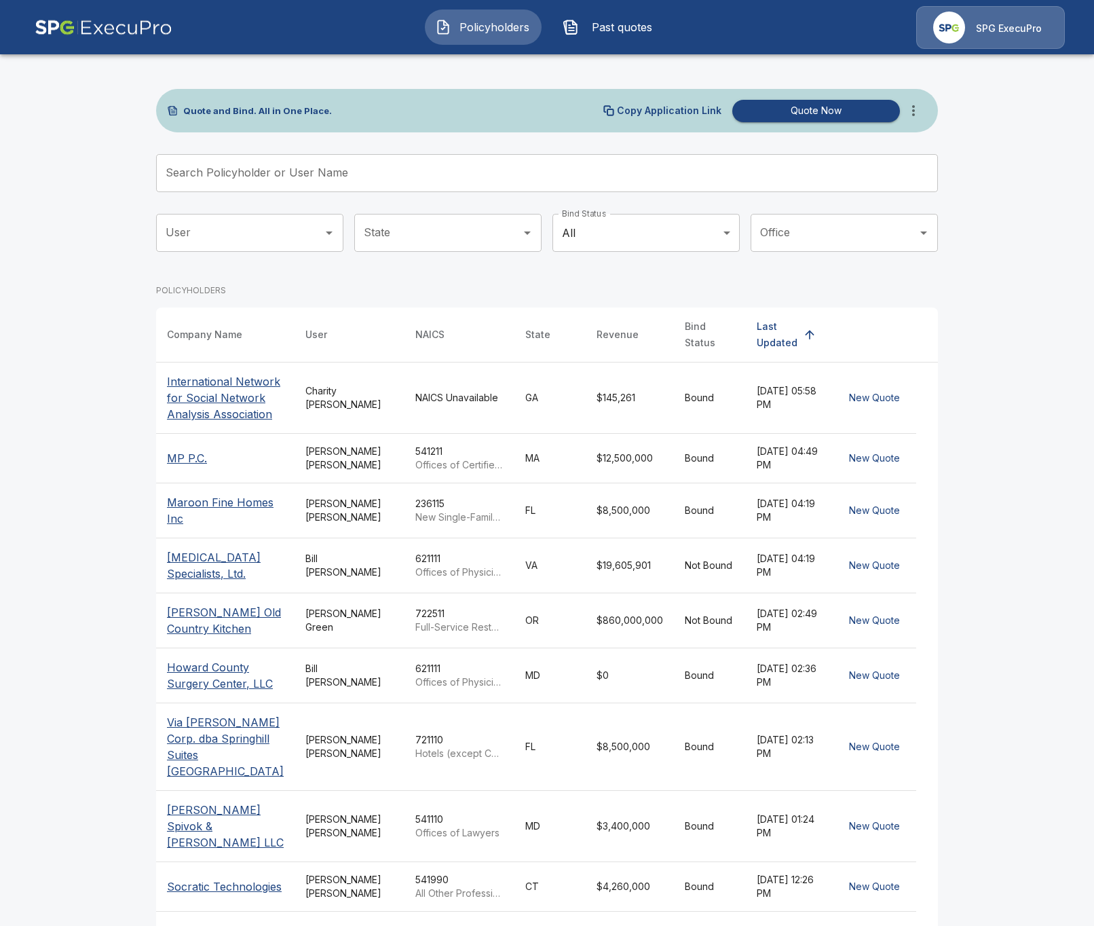
click at [586, 30] on span "Past quotes" at bounding box center [621, 27] width 75 height 16
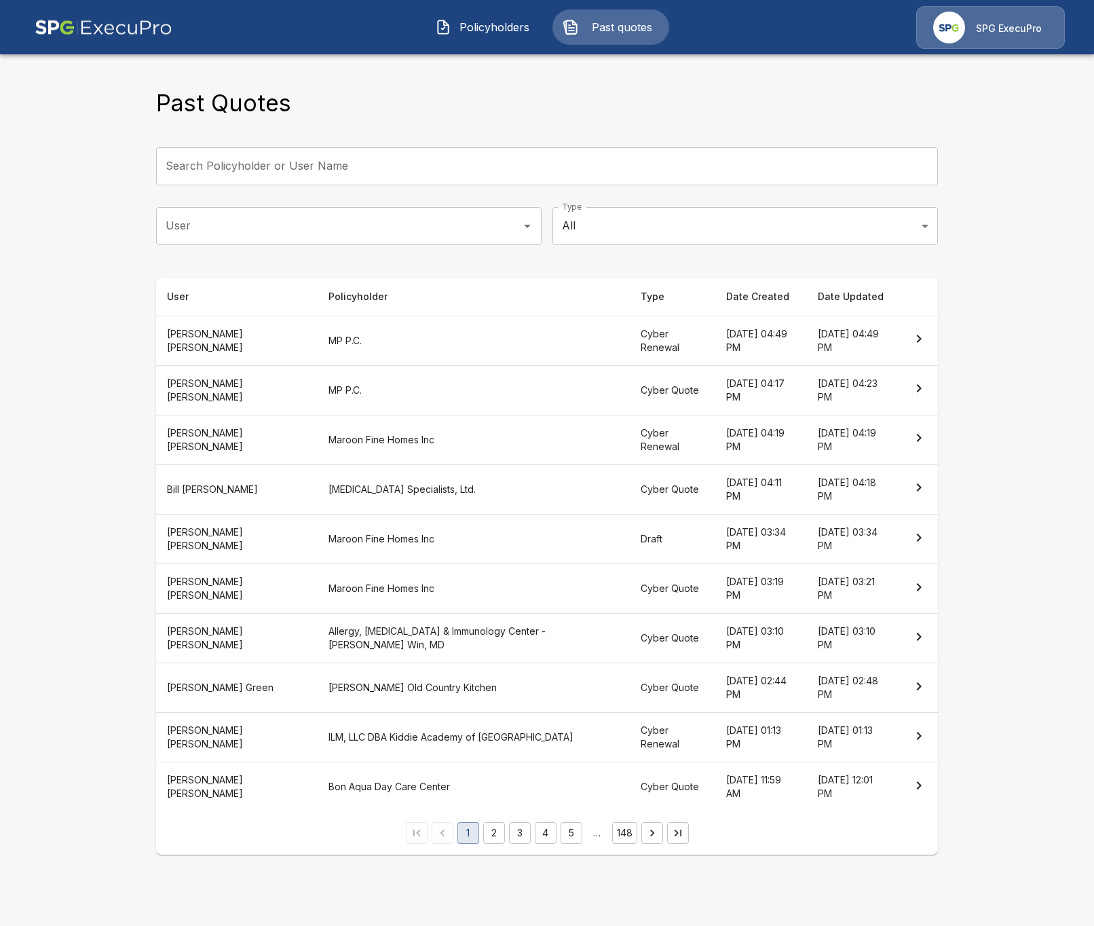
click at [498, 36] on button "Policyholders" at bounding box center [483, 27] width 117 height 35
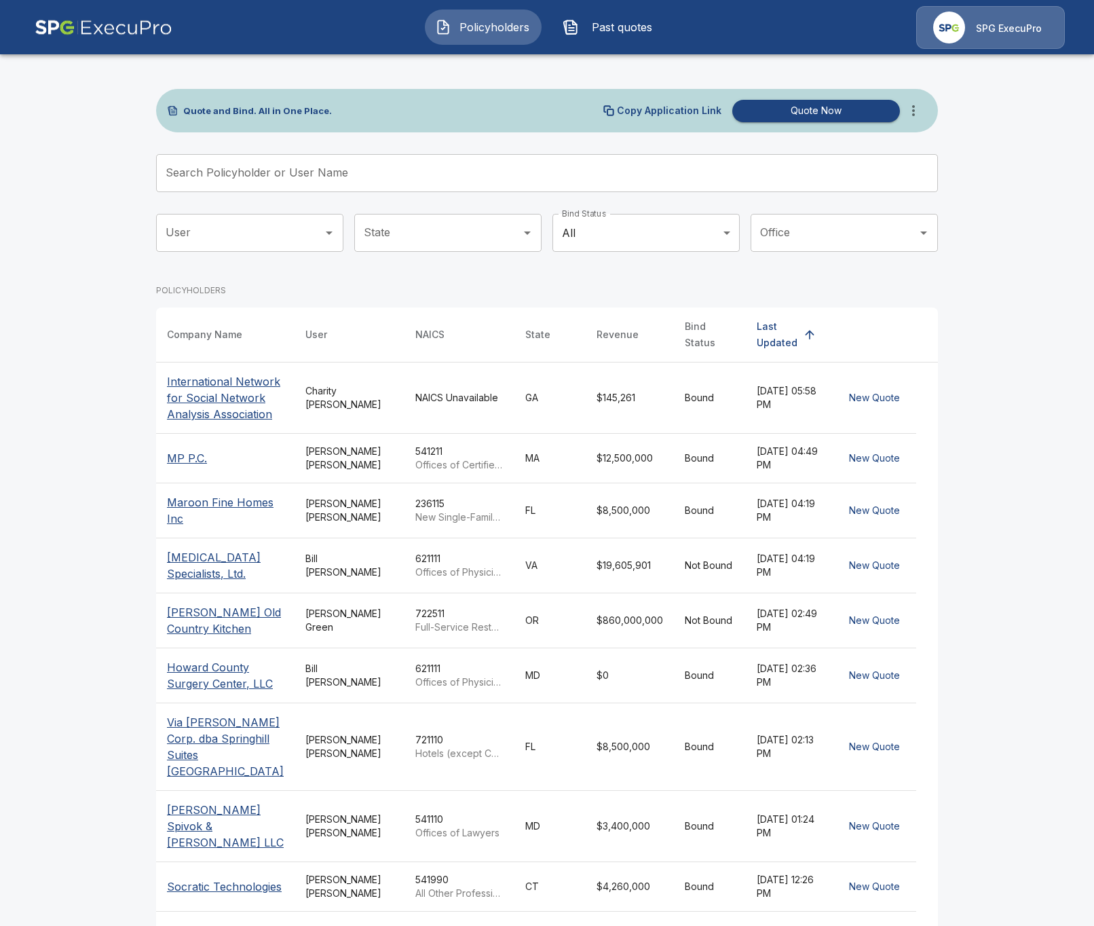
click at [138, 458] on main "Quote and Bind. All in One Place. Copy Application Link Quote Now Search Policy…" at bounding box center [547, 512] width 1094 height 1025
click at [611, 34] on span "Past quotes" at bounding box center [621, 27] width 75 height 16
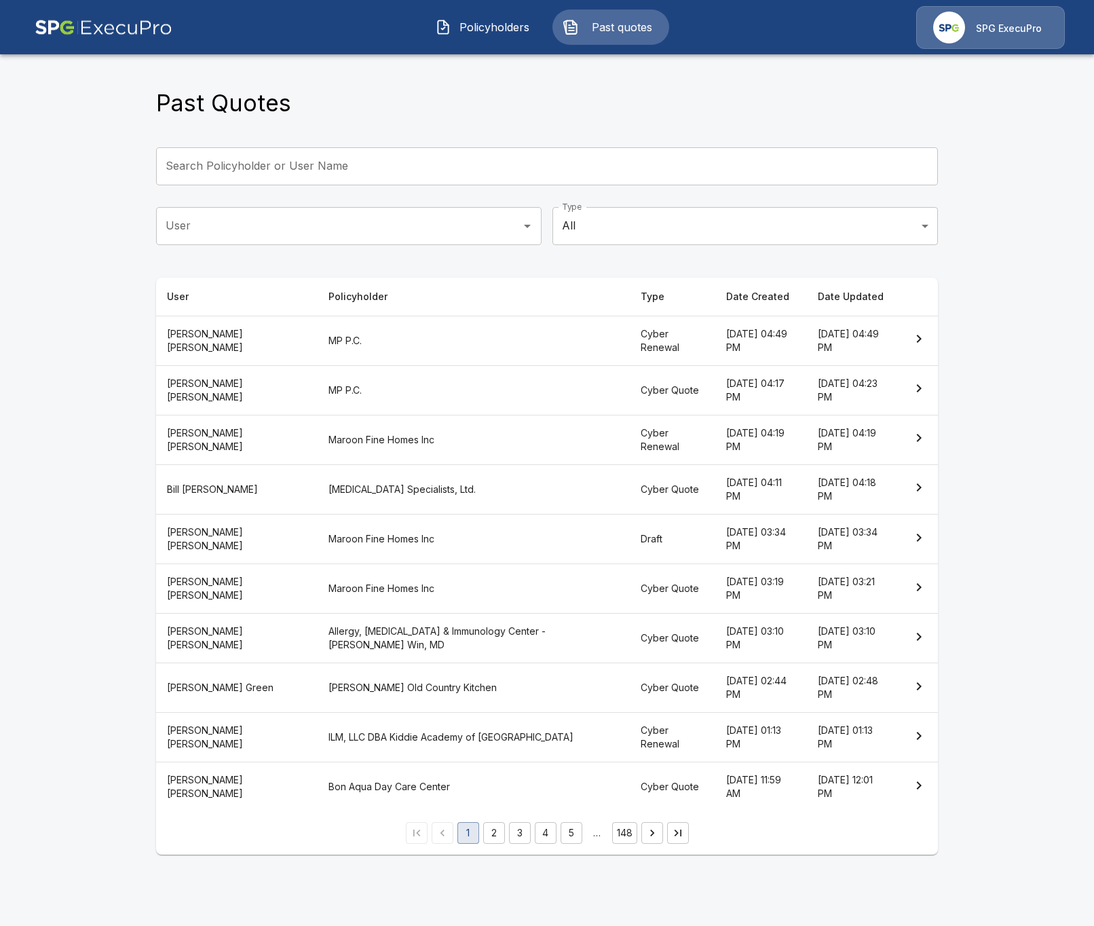
click at [516, 37] on button "Policyholders" at bounding box center [483, 27] width 117 height 35
